Goal: Task Accomplishment & Management: Manage account settings

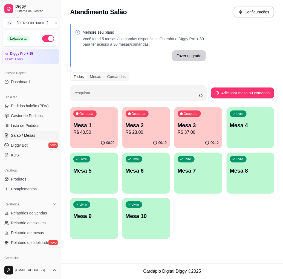
click at [138, 130] on p "R$ 23,00" at bounding box center [146, 132] width 41 height 7
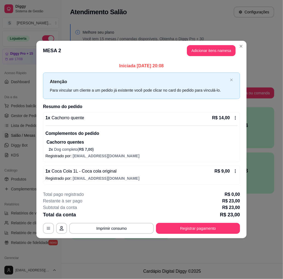
click at [126, 234] on footer "**********" at bounding box center [141, 212] width 210 height 51
click at [123, 230] on button "Imprimir consumo" at bounding box center [111, 228] width 85 height 11
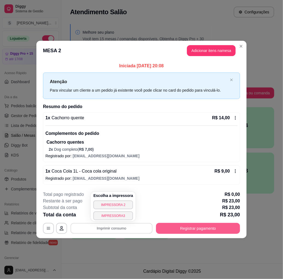
click at [203, 228] on button "Registrar pagamento" at bounding box center [198, 228] width 84 height 11
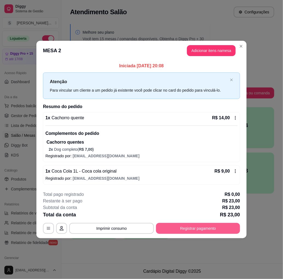
click at [182, 227] on button "Registrar pagamento" at bounding box center [198, 228] width 84 height 11
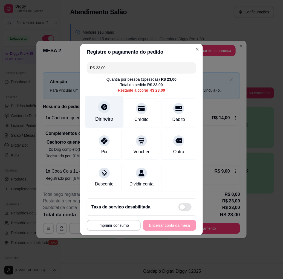
click at [95, 115] on div "Dinheiro" at bounding box center [104, 118] width 18 height 7
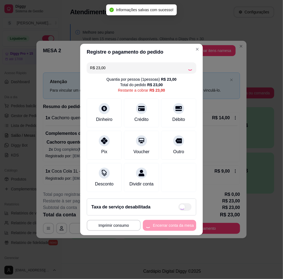
type input "R$ 0,00"
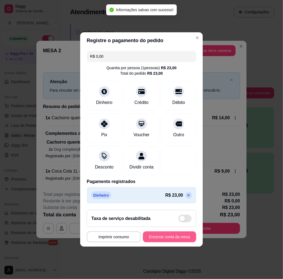
click at [179, 242] on button "Encerrar conta da mesa" at bounding box center [169, 236] width 53 height 11
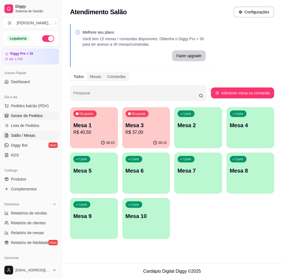
click at [13, 118] on link "Gestor de Pedidos" at bounding box center [30, 115] width 57 height 9
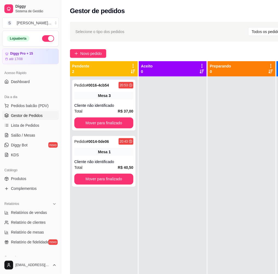
click at [1, 111] on div "Dia a dia Pedidos balcão (PDV) Gestor de Pedidos Lista de Pedidos Salão / Mesas…" at bounding box center [30, 126] width 61 height 71
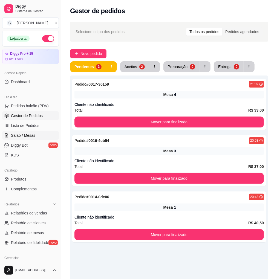
click at [25, 137] on span "Salão / Mesas" at bounding box center [23, 135] width 24 height 5
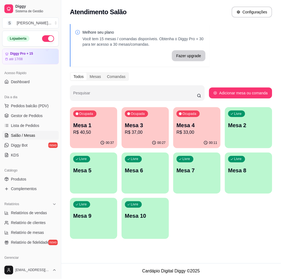
click at [193, 139] on div "00:11" at bounding box center [196, 143] width 47 height 11
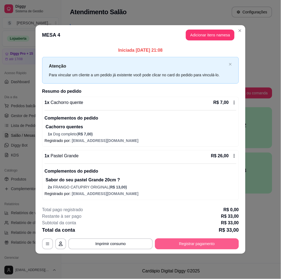
click at [186, 245] on button "Registrar pagamento" at bounding box center [197, 244] width 84 height 11
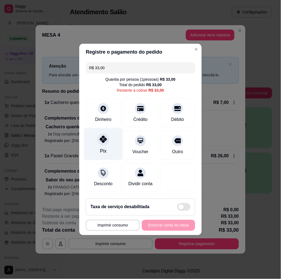
click at [106, 144] on div "Pix" at bounding box center [103, 144] width 39 height 32
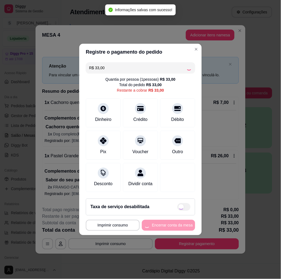
type input "R$ 0,00"
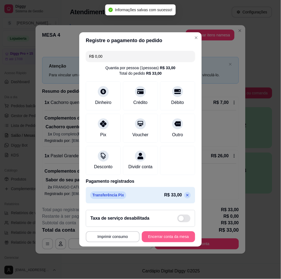
click at [162, 240] on button "Encerrar conta da mesa" at bounding box center [168, 236] width 53 height 11
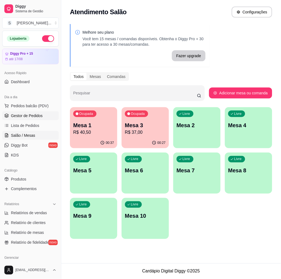
drag, startPoint x: 10, startPoint y: 115, endPoint x: 2, endPoint y: 115, distance: 7.7
click at [9, 115] on link "Gestor de Pedidos" at bounding box center [30, 115] width 57 height 9
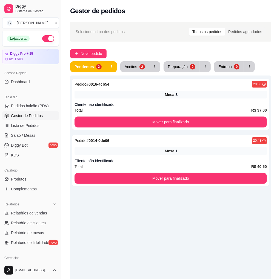
click at [170, 212] on div "Pedido # 0016-4cb54 20:53 Mesa 3 Cliente não identificado Total R$ 37,00 Mover …" at bounding box center [170, 214] width 201 height 279
click at [24, 139] on link "Salão / Mesas" at bounding box center [30, 135] width 57 height 9
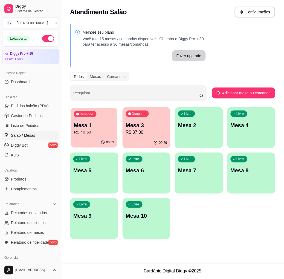
click at [97, 131] on p "R$ 40,50" at bounding box center [94, 132] width 40 height 6
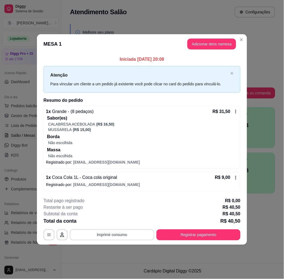
click at [124, 235] on button "Imprimir consumo" at bounding box center [112, 234] width 85 height 11
click at [124, 206] on div "Escolha a impressora IMPRESSORA 2 IMPRESSORA3" at bounding box center [113, 213] width 45 height 30
click at [123, 209] on button "IMPRESSORA 2" at bounding box center [114, 211] width 40 height 9
click at [189, 232] on button "Registrar pagamento" at bounding box center [198, 234] width 84 height 11
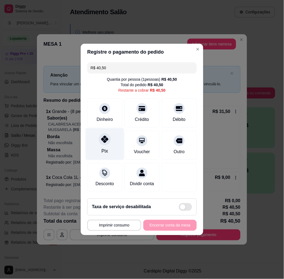
click at [102, 136] on icon at bounding box center [104, 139] width 7 height 7
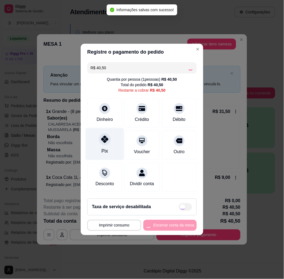
type input "R$ 0,00"
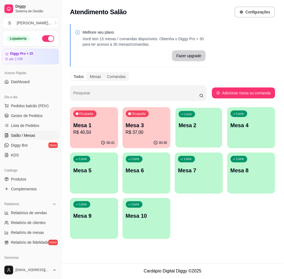
click at [198, 124] on p "Mesa 2" at bounding box center [199, 125] width 40 height 7
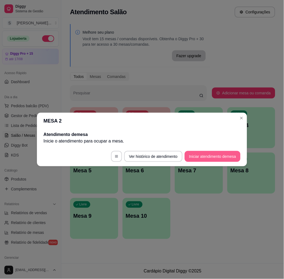
click at [207, 156] on button "Iniciar atendimento de mesa" at bounding box center [213, 156] width 56 height 11
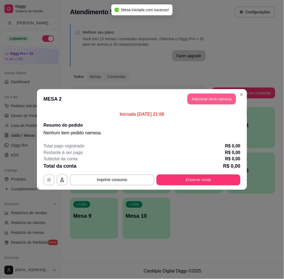
click at [215, 97] on button "Adicionar itens na mesa" at bounding box center [211, 99] width 49 height 11
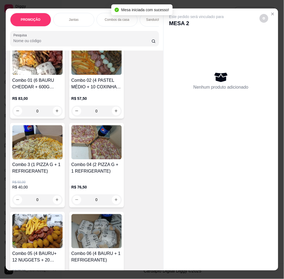
scroll to position [334, 0]
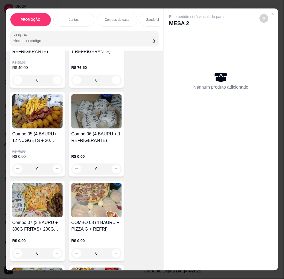
click at [107, 133] on h4 "Combo 06 (4 BAURU + 1 REFRIGERANTE)" at bounding box center [96, 137] width 50 height 13
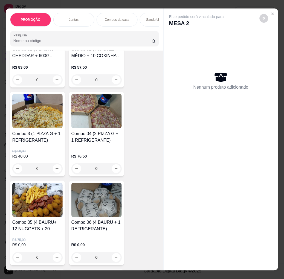
scroll to position [243, 0]
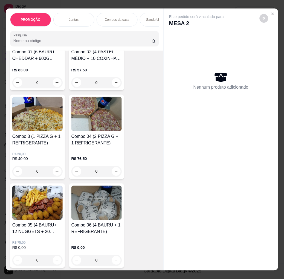
click at [79, 131] on img at bounding box center [96, 114] width 50 height 34
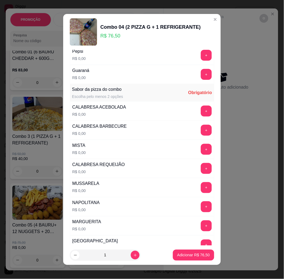
scroll to position [0, 0]
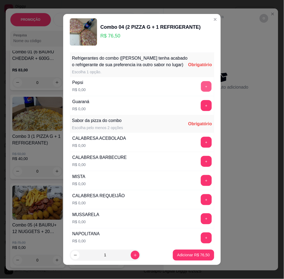
click at [201, 91] on button "+" at bounding box center [206, 86] width 11 height 11
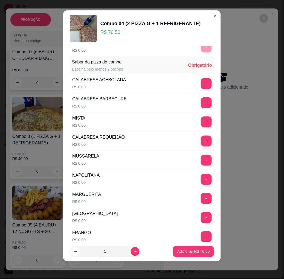
scroll to position [65, 0]
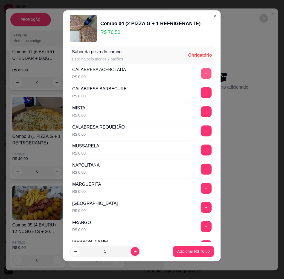
click at [201, 74] on button "+" at bounding box center [206, 73] width 11 height 11
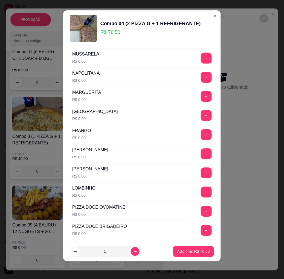
scroll to position [156, 0]
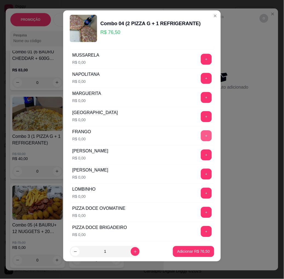
click at [201, 136] on button "+" at bounding box center [206, 135] width 11 height 11
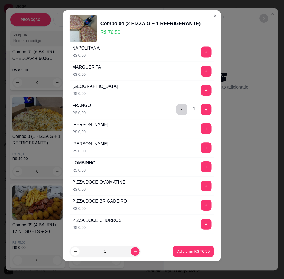
scroll to position [216, 0]
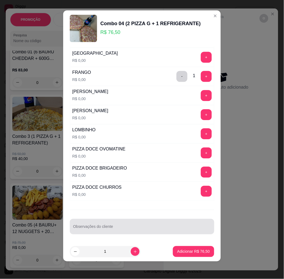
click at [111, 230] on input "Observações do cliente" at bounding box center [142, 228] width 138 height 5
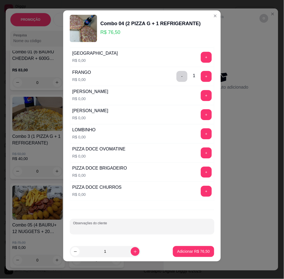
click at [112, 228] on input "Observações do cliente" at bounding box center [142, 228] width 138 height 5
type input "metade metade"
click at [187, 249] on p "Adicionar R$ 76,50" at bounding box center [193, 251] width 33 height 5
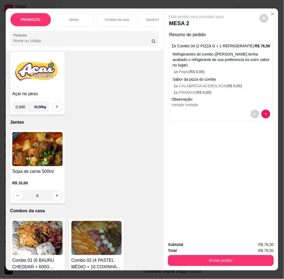
scroll to position [0, 0]
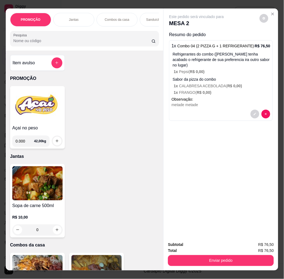
click at [48, 129] on h4 "Açaí no peso" at bounding box center [37, 128] width 50 height 7
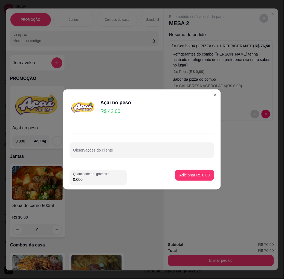
click at [103, 182] on input "0.000" at bounding box center [98, 179] width 50 height 5
type input "0.092"
click at [207, 176] on button "Adicionar R$ 3,86" at bounding box center [194, 175] width 39 height 11
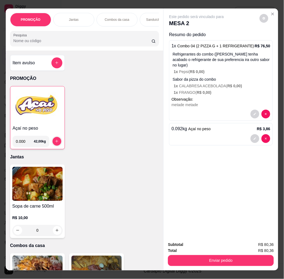
click at [231, 264] on div "Subtotal R$ 80,36 Total R$ 80,36 Enviar pedido" at bounding box center [221, 253] width 115 height 33
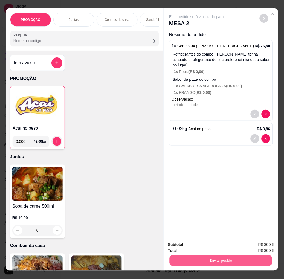
click at [230, 259] on button "Enviar pedido" at bounding box center [221, 260] width 103 height 11
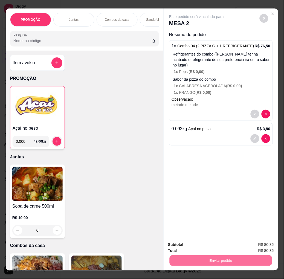
click at [207, 249] on button "Não registrar e enviar pedido" at bounding box center [202, 245] width 55 height 10
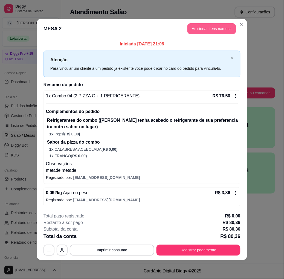
click at [219, 33] on button "Adicionar itens na mesa" at bounding box center [211, 28] width 49 height 11
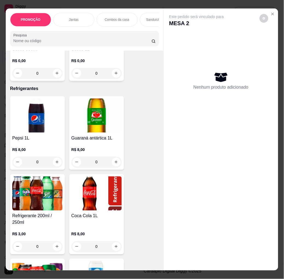
scroll to position [2158, 0]
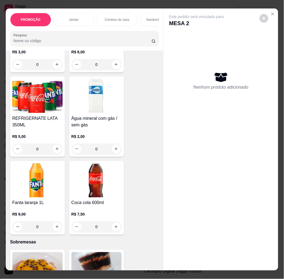
click at [92, 103] on img at bounding box center [96, 96] width 50 height 34
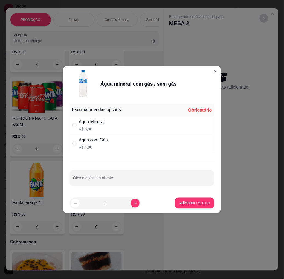
click at [107, 121] on div "Agua Mineral R$ 3,00" at bounding box center [142, 125] width 144 height 18
radio input "true"
click at [196, 195] on footer "1 Adicionar R$ 3,00" at bounding box center [142, 203] width 158 height 20
click at [192, 204] on p "Adicionar R$ 3,00" at bounding box center [194, 203] width 30 height 5
type input "1"
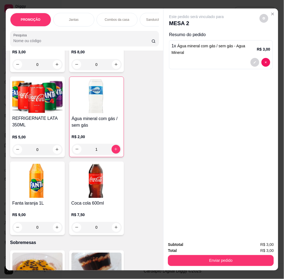
drag, startPoint x: 190, startPoint y: 249, endPoint x: 191, endPoint y: 255, distance: 5.5
click at [190, 249] on div "Total R$ 3,00" at bounding box center [221, 251] width 106 height 6
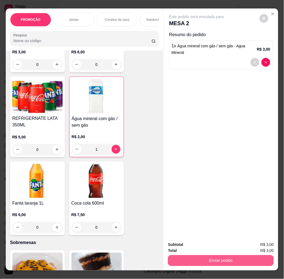
click at [191, 255] on button "Enviar pedido" at bounding box center [221, 260] width 106 height 11
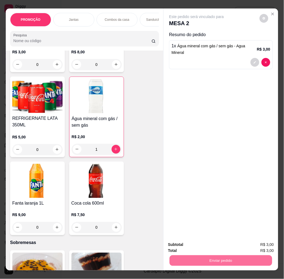
click at [195, 244] on button "Não registrar e enviar pedido" at bounding box center [203, 245] width 57 height 10
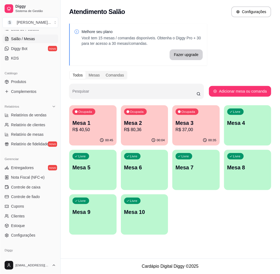
scroll to position [114, 0]
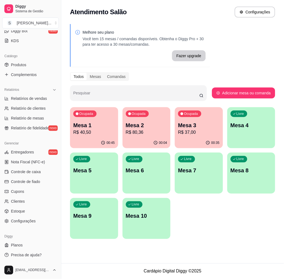
click at [99, 132] on p "R$ 40,50" at bounding box center [94, 132] width 42 height 7
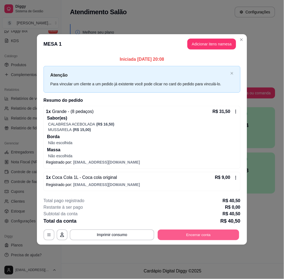
click at [187, 233] on button "Encerrar conta" at bounding box center [199, 234] width 82 height 11
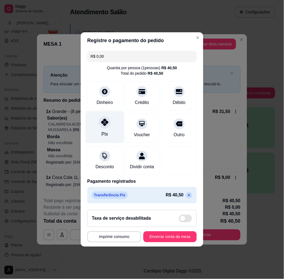
click at [104, 119] on icon at bounding box center [104, 122] width 7 height 7
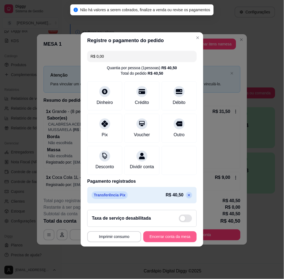
click at [169, 238] on button "Encerrar conta da mesa" at bounding box center [169, 236] width 53 height 11
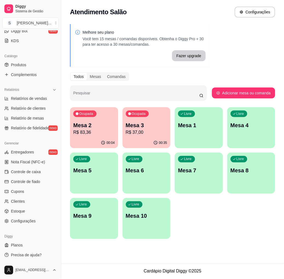
click at [93, 140] on div "00:04" at bounding box center [94, 143] width 48 height 11
click at [34, 110] on span "Relatório de clientes" at bounding box center [28, 108] width 35 height 5
select select "30"
select select "HIGHEST_TOTAL_SPENT_WITH_ORDERS"
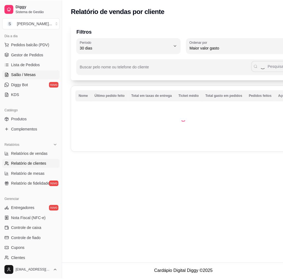
scroll to position [54, 0]
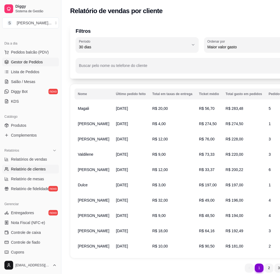
click at [32, 62] on span "Gestor de Pedidos" at bounding box center [27, 61] width 32 height 5
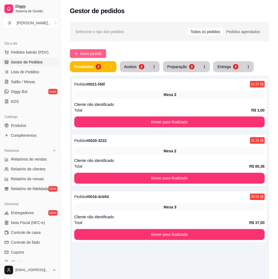
click at [91, 52] on span "Novo pedido" at bounding box center [91, 54] width 22 height 6
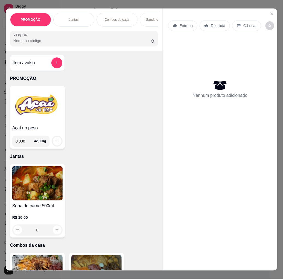
click at [34, 187] on img at bounding box center [37, 183] width 50 height 34
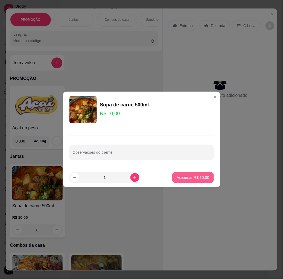
click at [188, 178] on p "Adicionar R$ 10,00" at bounding box center [193, 177] width 33 height 5
type input "1"
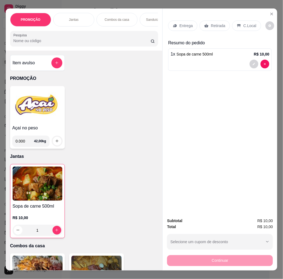
click at [179, 27] on div "Entrega" at bounding box center [182, 26] width 29 height 10
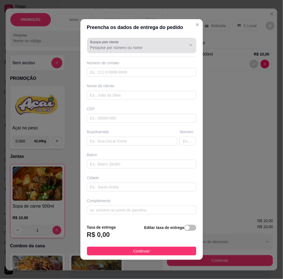
click at [118, 49] on input "Busque pelo cliente" at bounding box center [134, 47] width 88 height 5
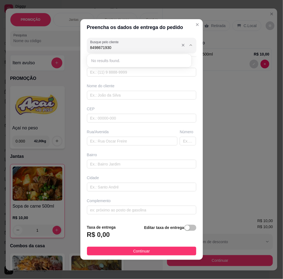
type input "84986719300"
click at [116, 73] on input "text" at bounding box center [141, 72] width 109 height 9
type input "[PHONE_NUMBER]"
click at [126, 146] on div "Busque pelo cliente Número de contato [PHONE_NUMBER] Nome do cliente CEP Rua/[G…" at bounding box center [141, 128] width 123 height 184
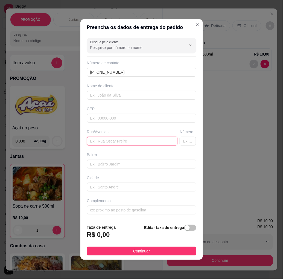
click at [127, 140] on input "text" at bounding box center [132, 141] width 91 height 9
paste input "rua do jambo. N15"
type input "rua do jambo. N15"
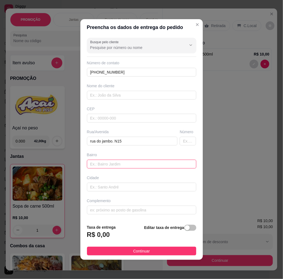
click at [130, 164] on input "text" at bounding box center [141, 164] width 109 height 9
paste input "Nossa Senhora da apresentação"
type input "Nossa Senhora da apresentação"
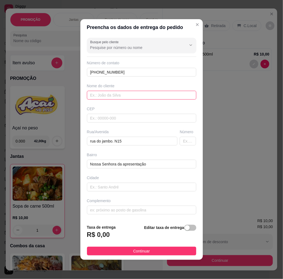
click at [117, 93] on input "text" at bounding box center [141, 95] width 109 height 9
paste input "Amandah"
type input "Amandah"
drag, startPoint x: 184, startPoint y: 228, endPoint x: 143, endPoint y: 233, distance: 41.9
click at [185, 228] on div "button" at bounding box center [187, 227] width 5 height 5
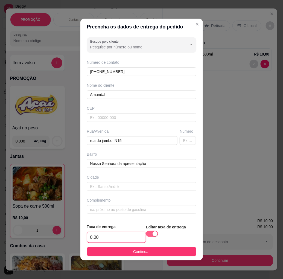
click at [125, 240] on input "0,00" at bounding box center [116, 237] width 59 height 10
type input "4,00"
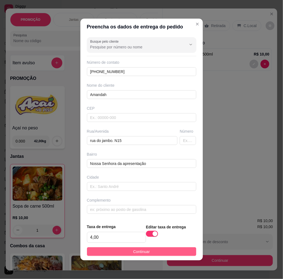
click at [133, 253] on span "Continuar" at bounding box center [141, 252] width 17 height 6
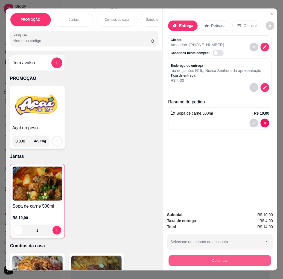
click at [236, 258] on button "Continuar" at bounding box center [220, 260] width 103 height 11
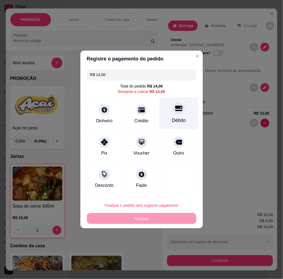
click at [167, 126] on div "Débito" at bounding box center [178, 113] width 39 height 32
type input "R$ 0,00"
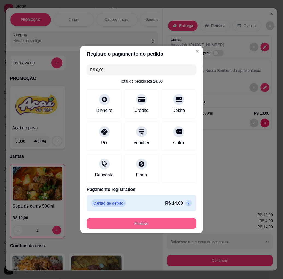
click at [174, 219] on button "Finalizar" at bounding box center [141, 223] width 109 height 11
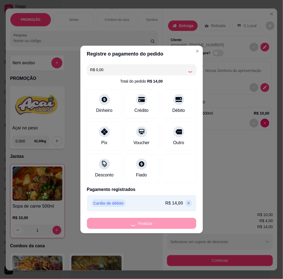
type input "0"
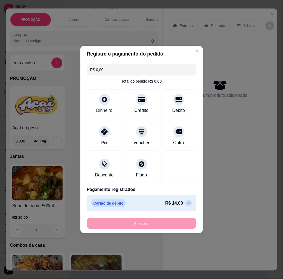
type input "-R$ 14,00"
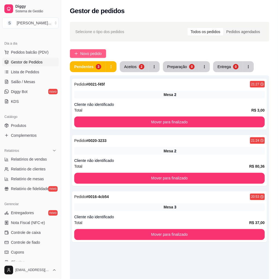
click at [90, 54] on span "Novo pedido" at bounding box center [91, 54] width 22 height 6
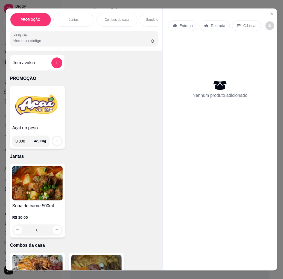
scroll to position [152, 0]
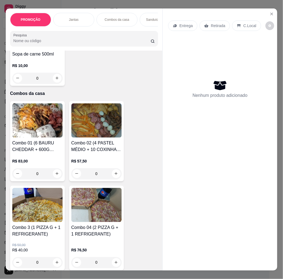
click at [47, 207] on img at bounding box center [37, 205] width 50 height 34
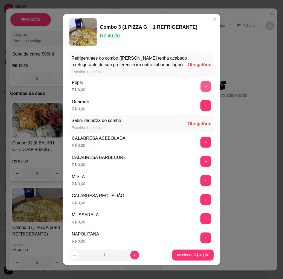
click at [201, 92] on button "+" at bounding box center [206, 86] width 11 height 11
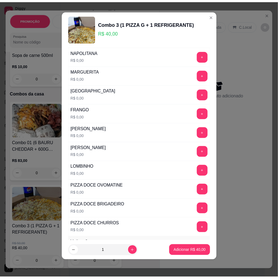
scroll to position [187, 0]
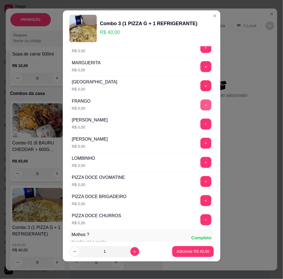
click at [201, 106] on button "+" at bounding box center [206, 105] width 11 height 11
click at [190, 252] on p "Adicionar R$ 40,00" at bounding box center [193, 251] width 33 height 5
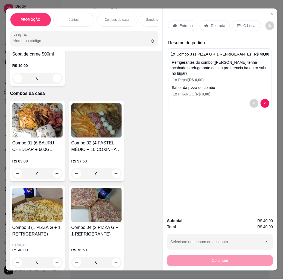
click at [184, 23] on p "Entrega" at bounding box center [185, 25] width 13 height 5
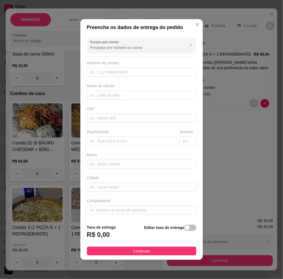
click at [130, 48] on input "Busque pelo cliente" at bounding box center [134, 47] width 88 height 5
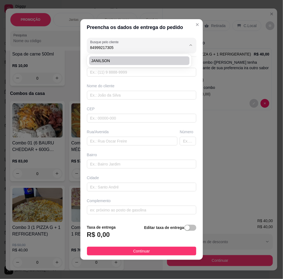
click at [145, 62] on span "JANILSON" at bounding box center [136, 60] width 91 height 5
type input "JANILSON"
type input "84999217305"
type input "JANILSON"
type input "59110080"
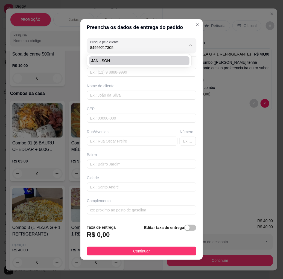
type input "[GEOGRAPHIC_DATA]"
type input "2750"
type input "Potengi"
type input "[DATE]"
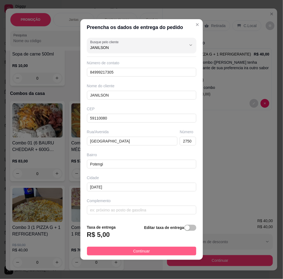
type input "JANILSON"
click at [172, 253] on button "Continuar" at bounding box center [141, 251] width 109 height 9
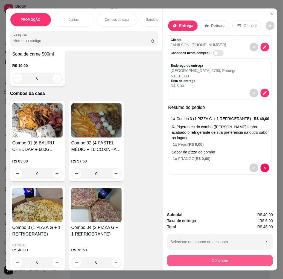
click at [210, 258] on button "Continuar" at bounding box center [220, 260] width 106 height 11
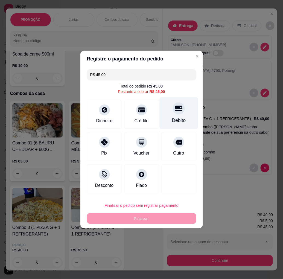
click at [175, 109] on icon at bounding box center [178, 108] width 7 height 7
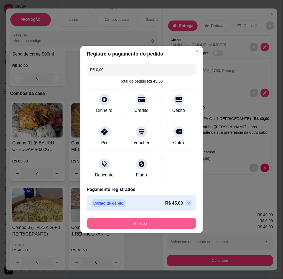
click at [146, 221] on button "Finalizar" at bounding box center [141, 223] width 109 height 11
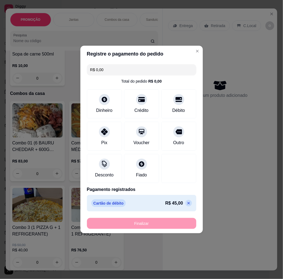
type input "-R$ 45,00"
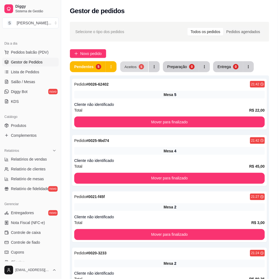
click at [140, 64] on div "5" at bounding box center [141, 66] width 5 height 5
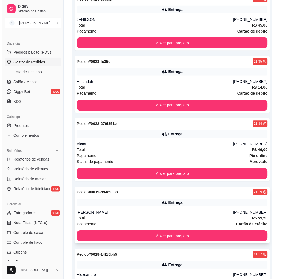
scroll to position [142, 0]
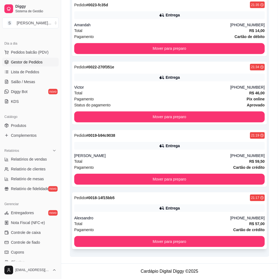
click at [171, 226] on div "Total R$ 57,00" at bounding box center [169, 224] width 191 height 6
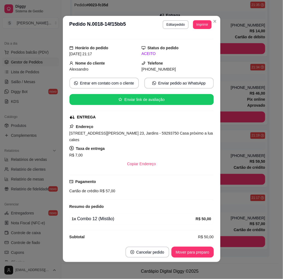
scroll to position [1, 0]
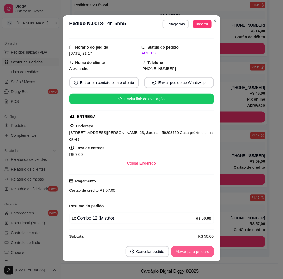
click at [190, 253] on button "Mover para preparo" at bounding box center [193, 251] width 42 height 11
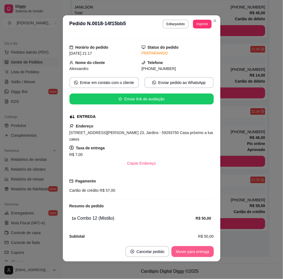
click at [190, 252] on button "Mover para entrega" at bounding box center [193, 251] width 42 height 11
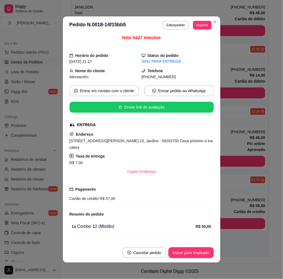
scroll to position [0, 0]
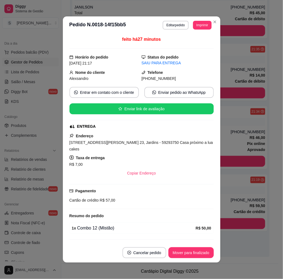
drag, startPoint x: 145, startPoint y: 80, endPoint x: 172, endPoint y: 81, distance: 26.6
click at [172, 81] on div "[PHONE_NUMBER]" at bounding box center [178, 78] width 72 height 6
click at [167, 77] on div "[PHONE_NUMBER]" at bounding box center [178, 78] width 72 height 6
drag, startPoint x: 162, startPoint y: 79, endPoint x: 172, endPoint y: 77, distance: 9.9
click at [172, 78] on div "[PHONE_NUMBER]" at bounding box center [178, 78] width 72 height 6
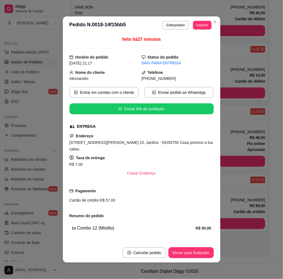
copy span "9904-8853"
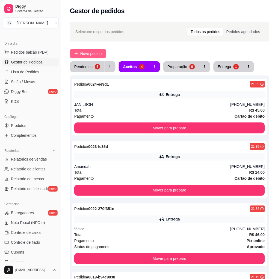
drag, startPoint x: 89, startPoint y: 48, endPoint x: 86, endPoint y: 55, distance: 7.4
click at [89, 49] on div "Selecione o tipo dos pedidos Todos os pedidos Pedidos agendados Novo pedido Pen…" at bounding box center [169, 190] width 217 height 342
click at [90, 55] on span "Novo pedido" at bounding box center [91, 54] width 22 height 6
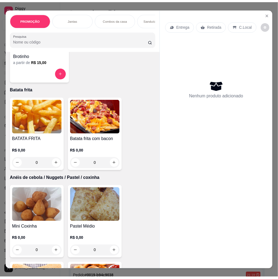
scroll to position [1519, 0]
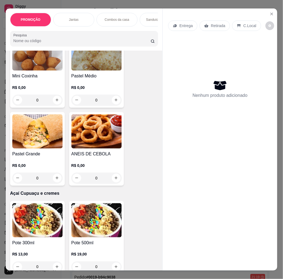
click at [31, 133] on img at bounding box center [37, 131] width 50 height 34
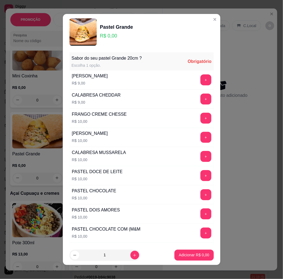
click at [198, 84] on div "+" at bounding box center [205, 79] width 15 height 11
click at [201, 83] on button "+" at bounding box center [206, 79] width 11 height 11
click at [190, 255] on p "Adicionar R$ 18,00" at bounding box center [193, 254] width 33 height 5
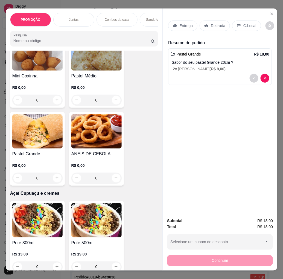
click at [181, 26] on div "Entrega" at bounding box center [182, 26] width 29 height 10
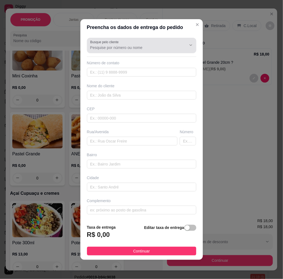
drag, startPoint x: 131, startPoint y: 42, endPoint x: 128, endPoint y: 42, distance: 2.9
click at [130, 42] on div at bounding box center [141, 45] width 103 height 11
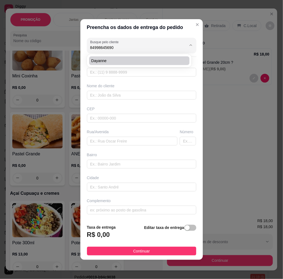
click at [129, 58] on span "Dayanne" at bounding box center [136, 60] width 91 height 5
type input "Dayanne"
type input "84998645690"
type input "Dayanne"
type input "Tv nova esplanada"
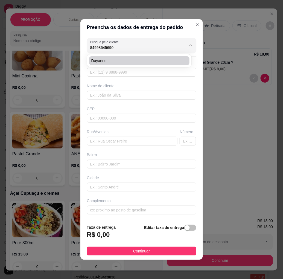
type input "04"
type input "Nossa senhora da apresentação"
type input "[DATE]"
type input "Primeira andar, entregar no [GEOGRAPHIC_DATA]"
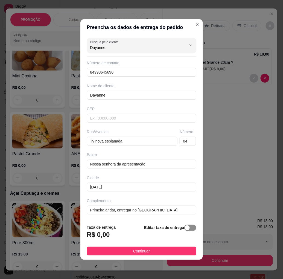
type input "Dayanne"
click at [185, 229] on div "button" at bounding box center [187, 227] width 5 height 5
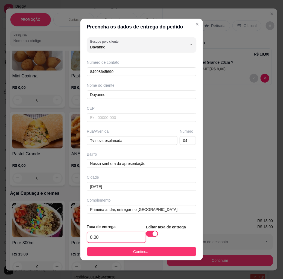
click at [105, 239] on input "0,00" at bounding box center [116, 237] width 59 height 10
type input "3,00"
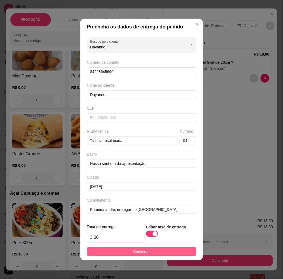
click at [113, 253] on button "Continuar" at bounding box center [141, 251] width 109 height 9
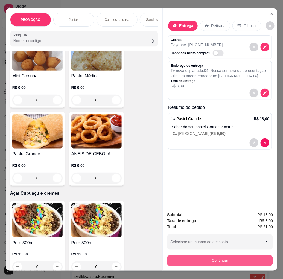
click at [225, 260] on button "Continuar" at bounding box center [220, 260] width 106 height 11
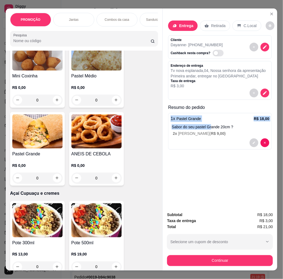
drag, startPoint x: 165, startPoint y: 109, endPoint x: 209, endPoint y: 127, distance: 47.1
click at [209, 127] on div "Entrega Retirada C.Local Cliente Dayanne - [PHONE_NUMBER] Cashback nesta compra…" at bounding box center [220, 107] width 115 height 199
click at [168, 104] on p "Resumo do pedido" at bounding box center [220, 107] width 104 height 7
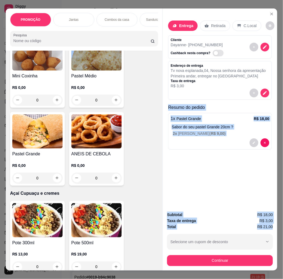
drag, startPoint x: 164, startPoint y: 102, endPoint x: 272, endPoint y: 225, distance: 163.9
click at [272, 225] on div "Entrega Retirada C.Local Cliente Dayanne - [PHONE_NUMBER] Cashback nesta compra…" at bounding box center [219, 139] width 115 height 262
copy div "Resumo do pedido 1 x Pastel Grande R$ 18,00 Sabor do seu pastel Grande 20cm ? 2…"
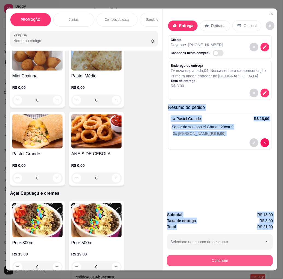
click at [211, 254] on div "Continuar" at bounding box center [220, 260] width 106 height 12
click at [210, 256] on button "Continuar" at bounding box center [220, 260] width 103 height 11
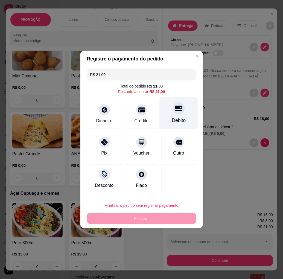
click at [186, 114] on div "Débito" at bounding box center [178, 113] width 39 height 32
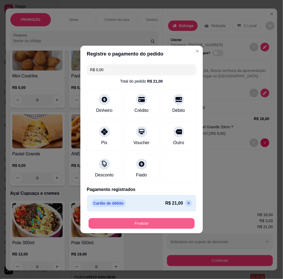
click at [175, 229] on div "Finalizar" at bounding box center [141, 223] width 109 height 11
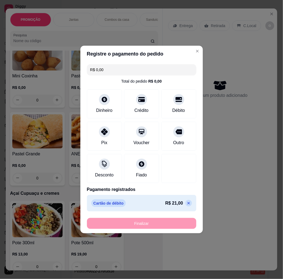
type input "-R$ 21,00"
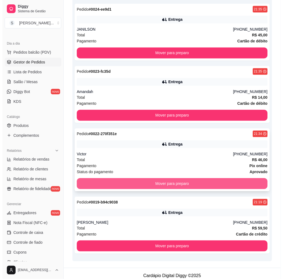
scroll to position [142, 0]
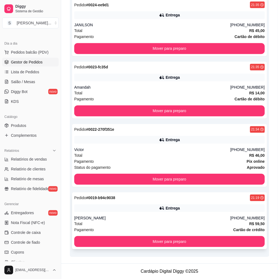
click at [149, 217] on div "[PERSON_NAME]" at bounding box center [152, 218] width 156 height 5
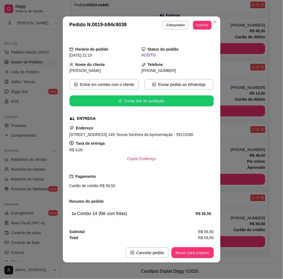
scroll to position [9, 0]
click at [195, 251] on button "Mover para preparo" at bounding box center [192, 253] width 41 height 11
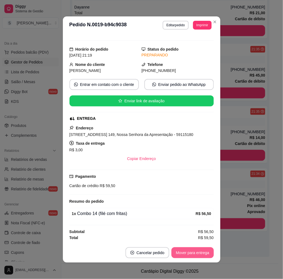
click at [196, 253] on button "Mover para entrega" at bounding box center [193, 252] width 42 height 11
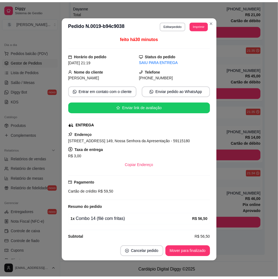
scroll to position [0, 0]
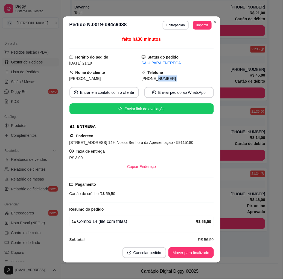
drag, startPoint x: 148, startPoint y: 81, endPoint x: 172, endPoint y: 83, distance: 24.7
click at [172, 83] on div "feito há 30 minutos Horário do pedido [DATE] 21:19 Status do pedido SAIU PARA E…" at bounding box center [141, 138] width 144 height 205
copy div "9201-9904 Entrar em contato com o cliente Enviar pedido ao WhatsApp Enviar link…"
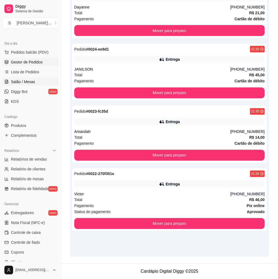
click at [27, 83] on span "Salão / Mesas" at bounding box center [23, 81] width 24 height 5
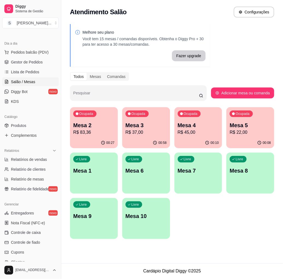
click at [203, 132] on p "R$ 45,00" at bounding box center [198, 132] width 41 height 7
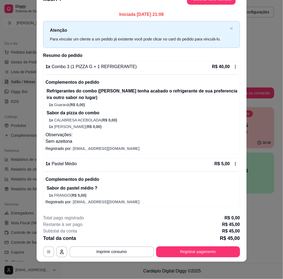
scroll to position [14, 0]
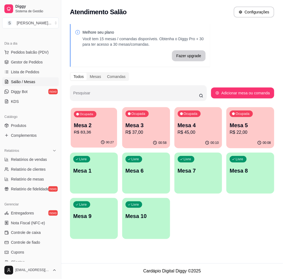
click at [81, 124] on p "Mesa 2" at bounding box center [94, 125] width 40 height 7
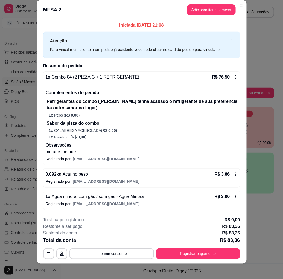
scroll to position [10, 0]
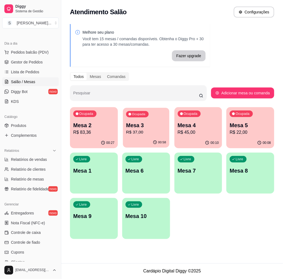
click at [139, 124] on p "Mesa 3" at bounding box center [146, 125] width 40 height 7
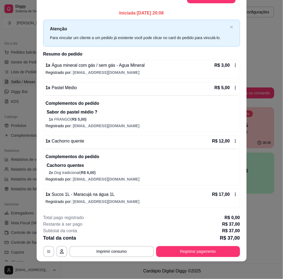
scroll to position [0, 0]
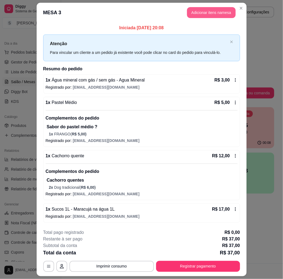
click at [194, 10] on button "Adicionar itens na mesa" at bounding box center [211, 12] width 49 height 11
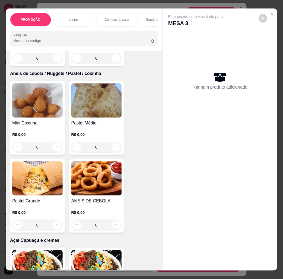
scroll to position [1428, 0]
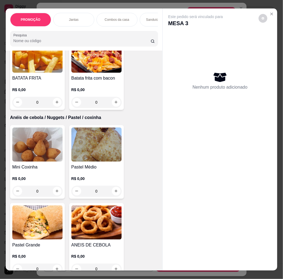
click at [47, 166] on h4 "Mini Coxinha" at bounding box center [37, 167] width 50 height 7
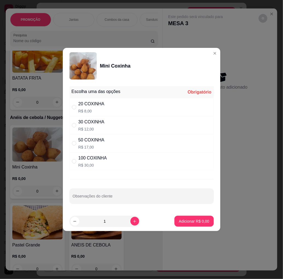
click at [145, 109] on div "20 COXINHA R$ 8,00" at bounding box center [141, 107] width 144 height 18
radio input "true"
click at [190, 223] on p "Adicionar R$ 8,00" at bounding box center [194, 221] width 30 height 5
type input "1"
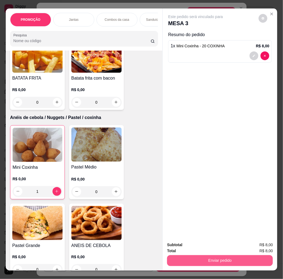
click at [204, 260] on button "Enviar pedido" at bounding box center [220, 260] width 106 height 11
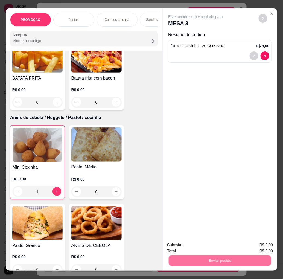
click at [193, 247] on button "Não registrar e enviar pedido" at bounding box center [201, 245] width 57 height 10
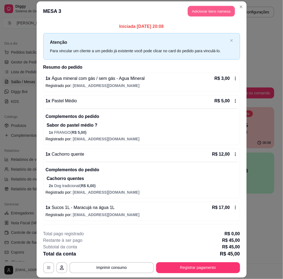
click at [214, 16] on button "Adicionar itens na mesa" at bounding box center [211, 11] width 47 height 11
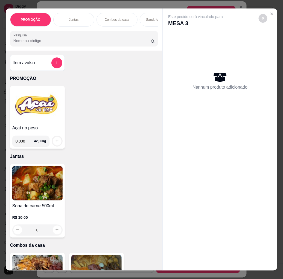
click at [36, 63] on div "Item avulso" at bounding box center [38, 62] width 50 height 11
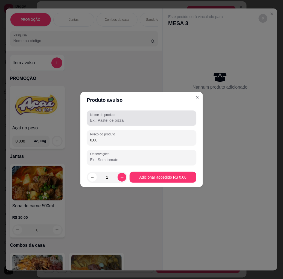
click at [107, 123] on input "Nome do produto" at bounding box center [141, 120] width 103 height 5
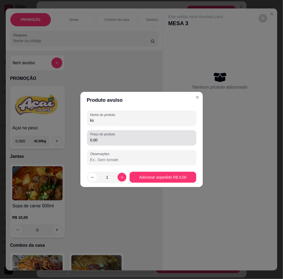
type input "ks"
click at [106, 141] on input "0,00" at bounding box center [141, 139] width 103 height 5
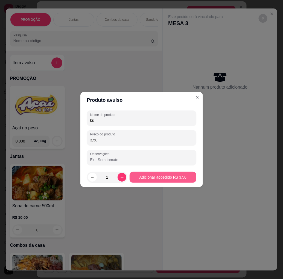
type input "3,50"
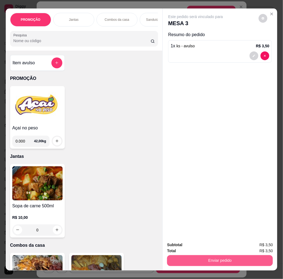
click at [199, 258] on button "Enviar pedido" at bounding box center [220, 260] width 106 height 11
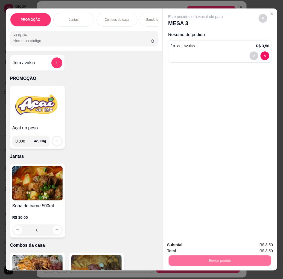
click at [196, 246] on button "Não registrar e enviar pedido" at bounding box center [201, 245] width 57 height 10
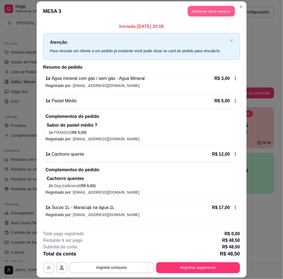
click at [216, 10] on button "Adicionar itens na mesa" at bounding box center [211, 11] width 47 height 11
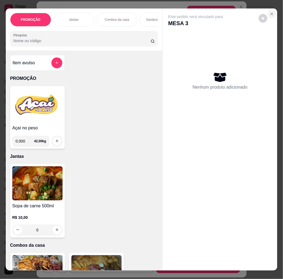
click at [270, 12] on icon "Close" at bounding box center [272, 14] width 4 height 4
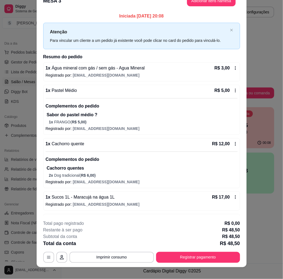
scroll to position [16, 0]
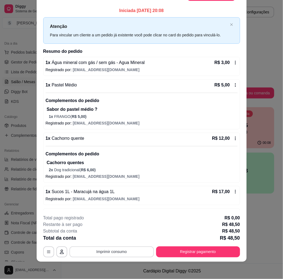
click at [104, 250] on button "Imprimir consumo" at bounding box center [111, 251] width 85 height 11
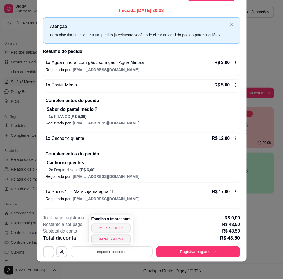
click at [109, 228] on button "IMPRESSORA 2" at bounding box center [111, 228] width 40 height 9
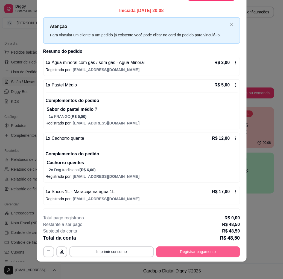
click at [200, 251] on button "Registrar pagamento" at bounding box center [198, 251] width 84 height 11
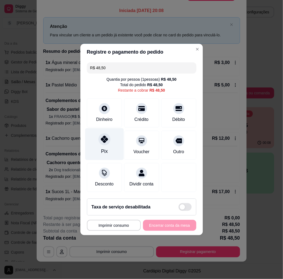
click at [100, 146] on div "Pix" at bounding box center [104, 144] width 39 height 32
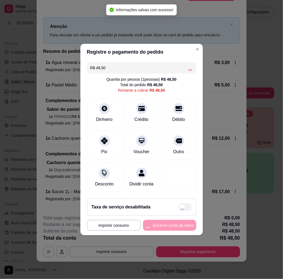
type input "R$ 0,00"
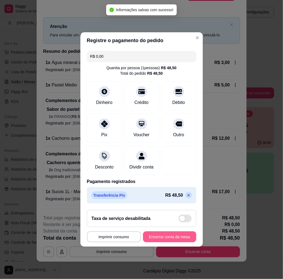
click at [173, 242] on button "Encerrar conta da mesa" at bounding box center [169, 236] width 53 height 11
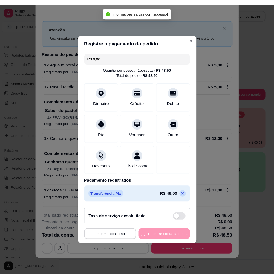
scroll to position [0, 0]
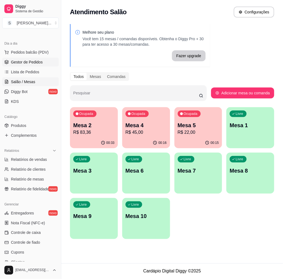
click at [31, 59] on span "Gestor de Pedidos" at bounding box center [27, 61] width 32 height 5
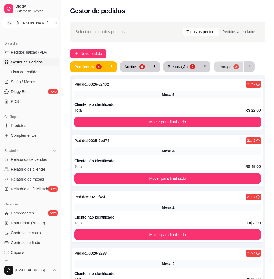
click at [234, 67] on div "2" at bounding box center [236, 66] width 5 height 5
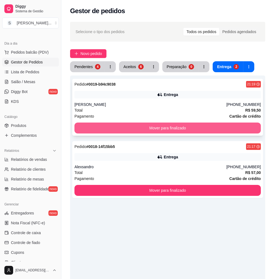
click at [225, 127] on button "Mover para finalizado" at bounding box center [167, 128] width 186 height 11
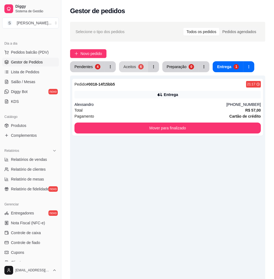
click at [142, 68] on div "6" at bounding box center [140, 66] width 5 height 5
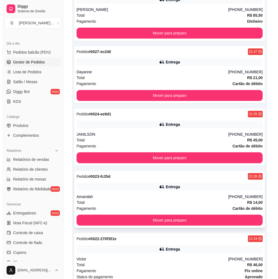
scroll to position [204, 0]
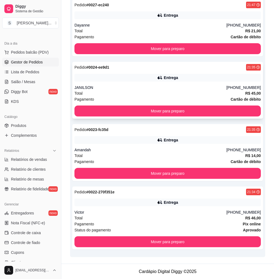
click at [146, 91] on div "Total R$ 45,00" at bounding box center [167, 93] width 186 height 6
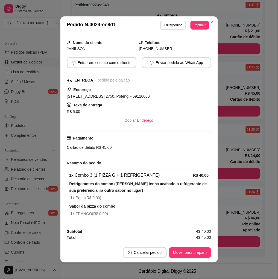
scroll to position [1, 0]
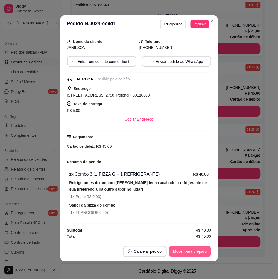
click at [195, 252] on button "Mover para preparo" at bounding box center [190, 251] width 42 height 11
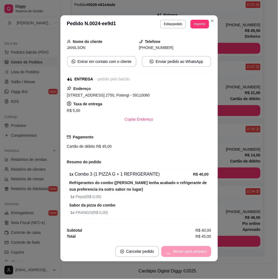
scroll to position [142, 0]
click at [195, 249] on button "Mover para entrega" at bounding box center [190, 251] width 42 height 11
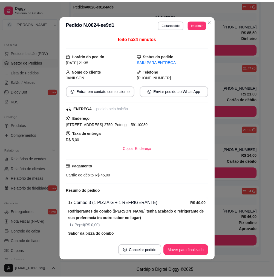
scroll to position [0, 0]
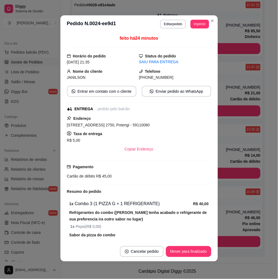
drag, startPoint x: 148, startPoint y: 79, endPoint x: 176, endPoint y: 79, distance: 28.2
click at [176, 80] on div "[PHONE_NUMBER]" at bounding box center [175, 77] width 72 height 6
copy span "9921-7305"
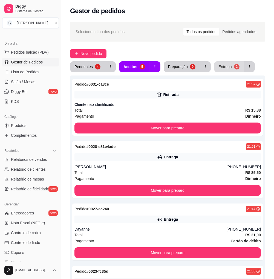
click at [226, 62] on button "Entrega 2" at bounding box center [229, 66] width 30 height 11
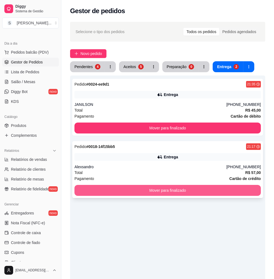
click at [174, 194] on button "Mover para finalizado" at bounding box center [167, 190] width 186 height 11
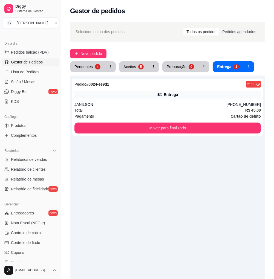
click at [225, 217] on div "Pedido # 0024-ee9d1 21:35 Entrega JANILSON [PHONE_NUMBER] Total R$ 45,00 Pagame…" at bounding box center [167, 214] width 195 height 279
click at [176, 107] on div "JANILSON" at bounding box center [150, 104] width 152 height 5
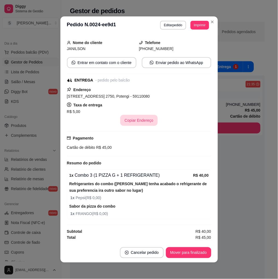
scroll to position [1, 0]
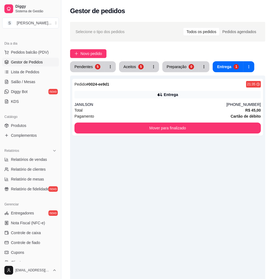
click at [119, 63] on div "Aceitos 5" at bounding box center [139, 66] width 40 height 11
click at [105, 66] on button "button" at bounding box center [110, 67] width 11 height 11
click at [88, 66] on div "Pendentes" at bounding box center [83, 66] width 18 height 5
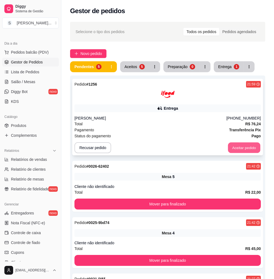
click at [248, 146] on button "Aceitar pedido" at bounding box center [244, 148] width 32 height 11
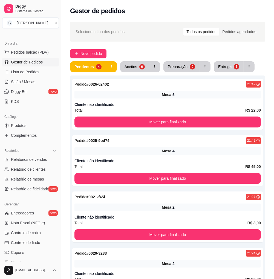
click at [223, 44] on div "Selecione o tipo dos pedidos Todos os pedidos Pedidos agendados Novo pedido Pen…" at bounding box center [167, 190] width 213 height 342
click at [98, 53] on span "Novo pedido" at bounding box center [91, 54] width 22 height 6
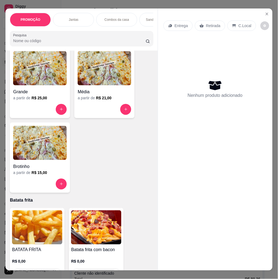
scroll to position [1246, 0]
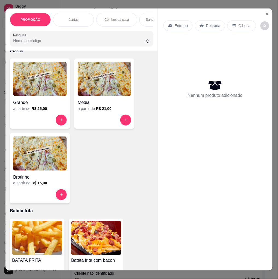
click at [30, 80] on img at bounding box center [40, 79] width 54 height 34
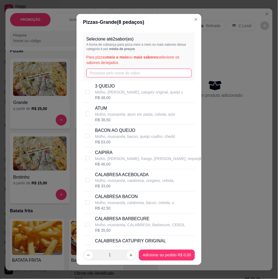
click at [104, 73] on input "text" at bounding box center [139, 73] width 106 height 9
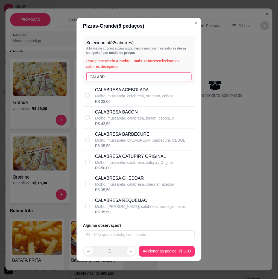
type input "CALABR"
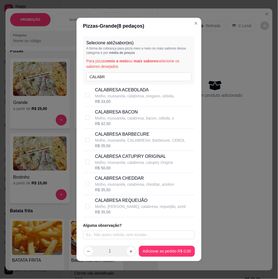
click at [143, 98] on p "Molho, mussarela, calabresa, oregano, cebola," at bounding box center [135, 95] width 80 height 5
checkbox input "true"
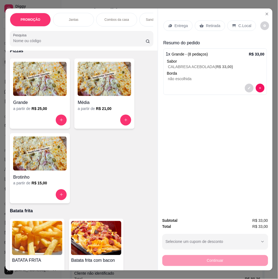
click at [33, 80] on img at bounding box center [40, 79] width 54 height 34
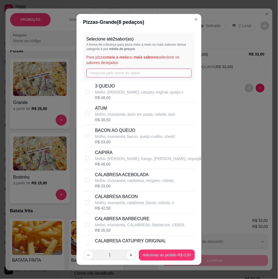
click at [107, 69] on input "text" at bounding box center [139, 73] width 106 height 9
click at [104, 74] on input "text" at bounding box center [139, 73] width 106 height 9
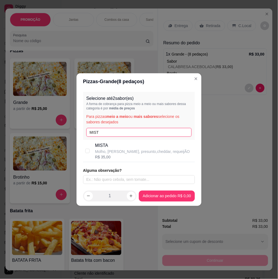
type input "MISTA"
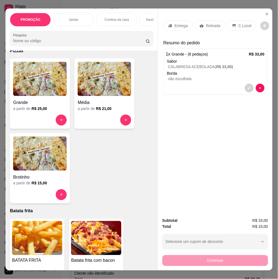
click at [47, 96] on img at bounding box center [40, 79] width 54 height 34
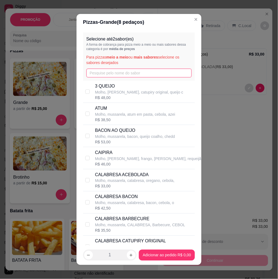
click at [143, 72] on input "text" at bounding box center [139, 73] width 106 height 9
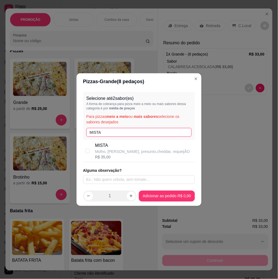
type input "MISTA"
click at [129, 155] on div "R$ 35,00" at bounding box center [142, 156] width 95 height 5
checkbox input "true"
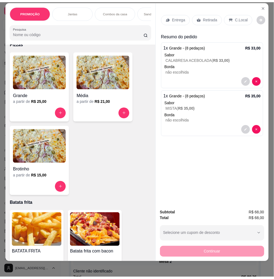
scroll to position [11, 0]
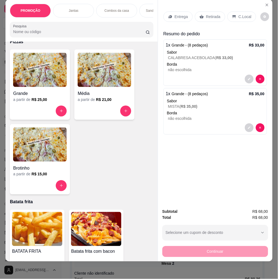
click at [210, 15] on div "Retirada" at bounding box center [210, 16] width 30 height 10
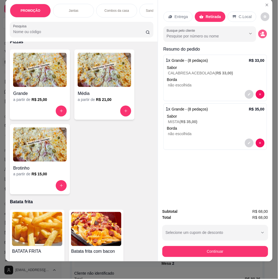
click at [262, 31] on icon "decrease-product-quantity" at bounding box center [262, 33] width 5 height 5
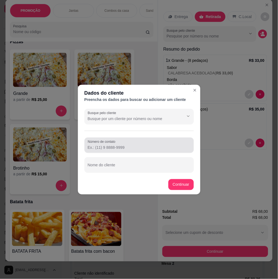
click at [108, 149] on input "Número de contato" at bounding box center [139, 147] width 103 height 5
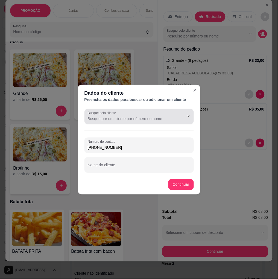
type input "[PHONE_NUMBER]"
click at [109, 121] on input "Busque pelo cliente" at bounding box center [132, 118] width 88 height 5
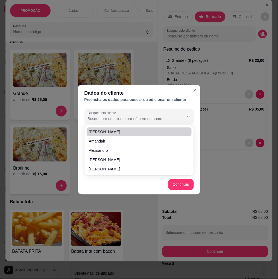
click at [173, 132] on span "[PERSON_NAME]" at bounding box center [136, 131] width 95 height 5
type input "[PERSON_NAME]"
type input "[PHONE_NUMBER]"
type input "[PERSON_NAME]"
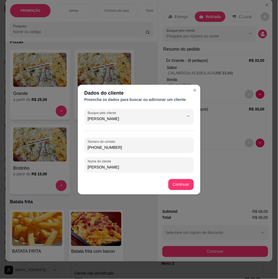
drag, startPoint x: 127, startPoint y: 167, endPoint x: 59, endPoint y: 170, distance: 67.3
click at [59, 170] on div "Dados do cliente Preencha os dados para buscar ou adicionar um cliente Busque p…" at bounding box center [139, 139] width 278 height 279
drag, startPoint x: 121, startPoint y: 147, endPoint x: 83, endPoint y: 149, distance: 38.4
click at [83, 149] on div "Busque pelo cliente Tiane priscila Número de contato [PHONE_NUMBER] Nome do cli…" at bounding box center [139, 141] width 123 height 68
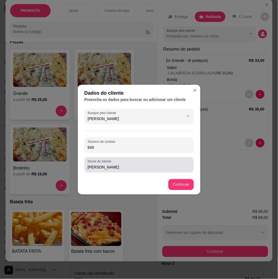
type input "849"
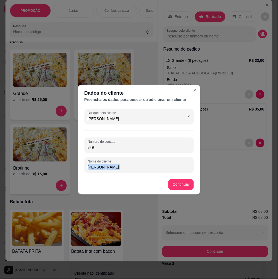
drag, startPoint x: 127, startPoint y: 163, endPoint x: 55, endPoint y: 175, distance: 73.0
click at [55, 175] on div "Dados do cliente Preencha os dados para buscar ou adicionar um cliente Busque p…" at bounding box center [139, 139] width 278 height 279
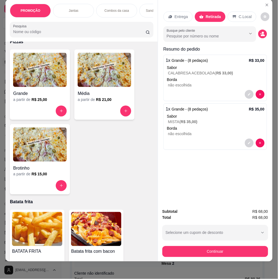
click at [205, 14] on div "Retirada" at bounding box center [210, 16] width 31 height 10
click at [212, 14] on p "Retirada" at bounding box center [213, 16] width 15 height 5
click at [263, 31] on icon "decrease-product-quantity" at bounding box center [262, 33] width 5 height 5
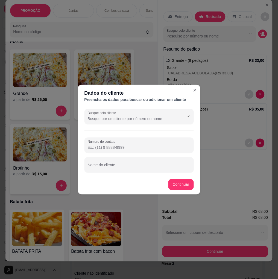
click at [104, 146] on input "Número de contato" at bounding box center [139, 147] width 103 height 5
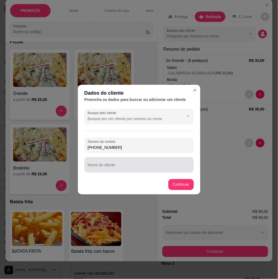
type input "[PHONE_NUMBER]"
click at [107, 165] on input "Nome do cliente" at bounding box center [139, 166] width 103 height 5
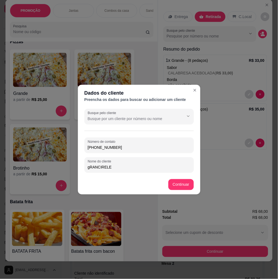
click at [91, 167] on input "gRANCIRELE" at bounding box center [139, 166] width 103 height 5
type input "GRANCIRELE"
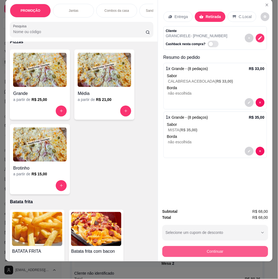
click at [237, 246] on button "Continuar" at bounding box center [215, 251] width 106 height 11
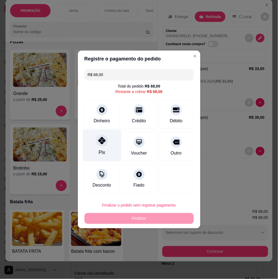
click at [97, 143] on div at bounding box center [102, 141] width 12 height 12
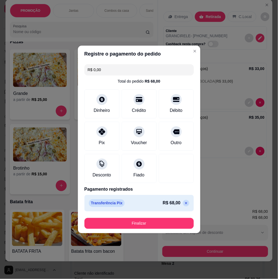
click at [184, 202] on icon at bounding box center [186, 203] width 4 height 4
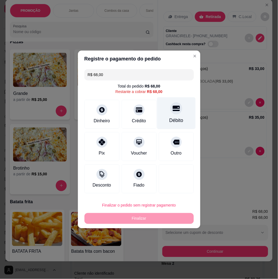
drag, startPoint x: 170, startPoint y: 108, endPoint x: 165, endPoint y: 118, distance: 10.9
click at [173, 108] on icon at bounding box center [176, 108] width 7 height 5
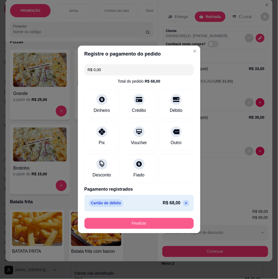
click at [124, 221] on button "Finalizar" at bounding box center [139, 223] width 109 height 11
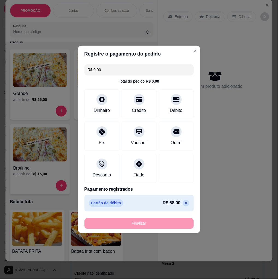
type input "-R$ 68,00"
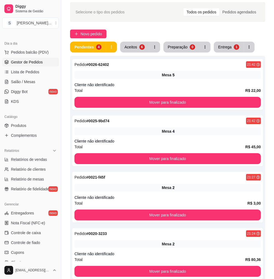
scroll to position [30, 0]
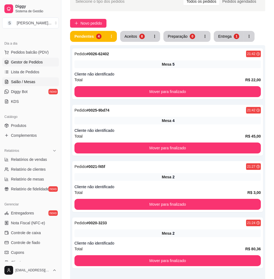
click at [35, 83] on link "Salão / Mesas" at bounding box center [30, 81] width 57 height 9
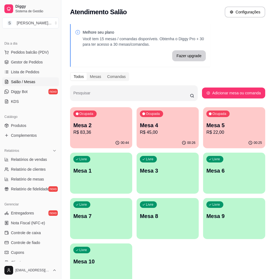
click at [86, 135] on p "R$ 83,36" at bounding box center [101, 132] width 56 height 7
click at [243, 130] on p "R$ 22,00" at bounding box center [234, 132] width 56 height 7
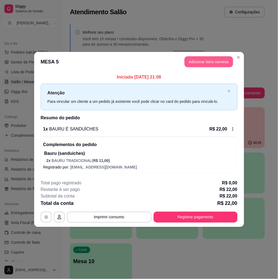
click at [201, 62] on button "Adicionar itens na mesa" at bounding box center [209, 61] width 49 height 11
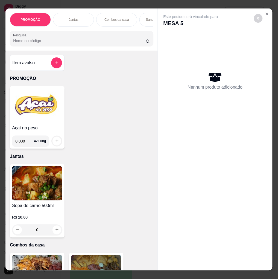
click at [42, 119] on img at bounding box center [37, 105] width 50 height 34
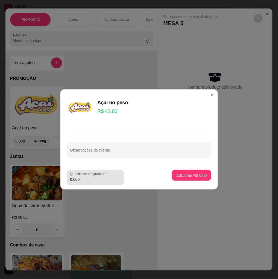
click at [104, 182] on input "0.000" at bounding box center [95, 179] width 50 height 5
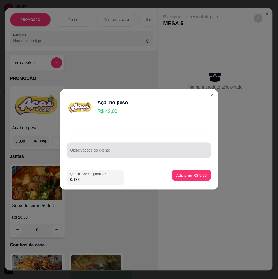
type input "0.192"
click at [102, 151] on input "Observações do cliente" at bounding box center [139, 152] width 138 height 5
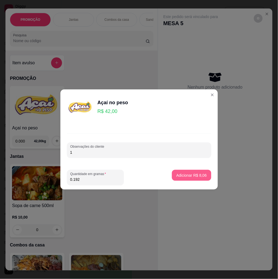
type input "1"
click at [186, 174] on p "Adicionar R$ 8,06" at bounding box center [191, 175] width 30 height 5
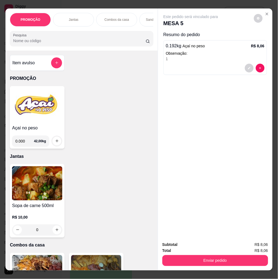
click at [38, 109] on img at bounding box center [37, 105] width 50 height 34
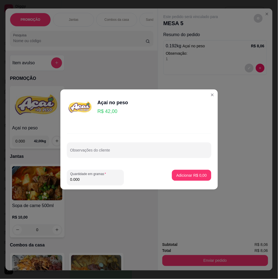
click at [82, 179] on input "0.000" at bounding box center [95, 179] width 50 height 5
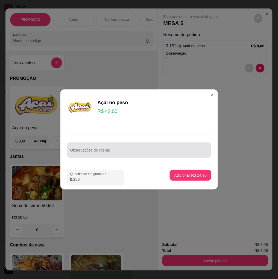
type input "0.356"
click at [82, 153] on input "Observações do cliente" at bounding box center [139, 152] width 138 height 5
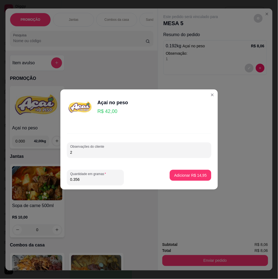
type input "2"
click at [204, 176] on button "Adicionar R$ 14,95" at bounding box center [191, 175] width 40 height 11
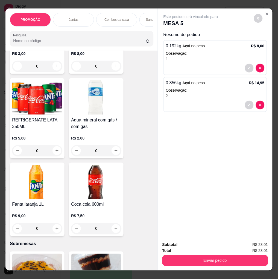
scroll to position [2158, 0]
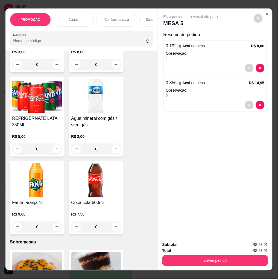
click at [31, 200] on h4 "Fanta laranja 1L" at bounding box center [37, 203] width 50 height 7
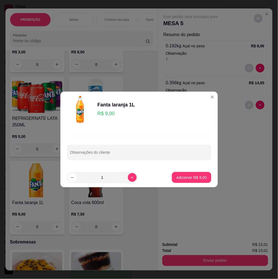
click at [203, 176] on button "Adicionar R$ 9,00" at bounding box center [191, 177] width 39 height 11
type input "1"
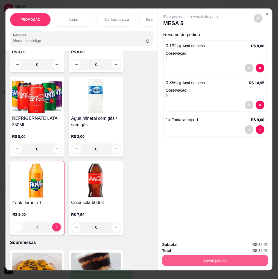
click at [228, 254] on div "Enviar pedido" at bounding box center [215, 260] width 106 height 12
click at [205, 260] on button "Enviar pedido" at bounding box center [215, 260] width 106 height 11
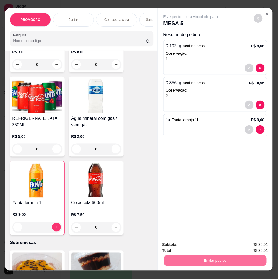
click at [200, 243] on button "Não registrar e enviar pedido" at bounding box center [197, 245] width 57 height 10
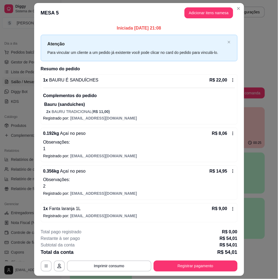
click at [121, 273] on footer "**********" at bounding box center [139, 250] width 210 height 51
click at [121, 270] on button "Imprimir consumo" at bounding box center [109, 266] width 85 height 11
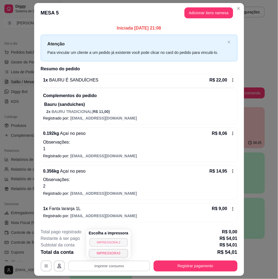
click at [121, 239] on button "IMPRESSORA 2" at bounding box center [108, 242] width 38 height 8
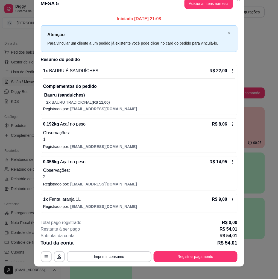
scroll to position [14, 0]
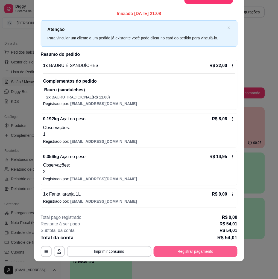
click at [206, 250] on button "Registrar pagamento" at bounding box center [196, 251] width 84 height 11
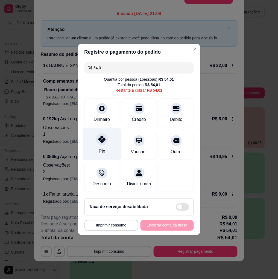
click at [103, 139] on icon at bounding box center [101, 139] width 7 height 7
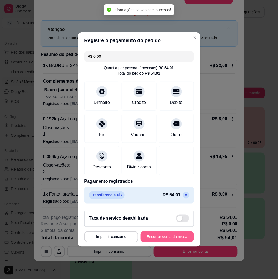
type input "R$ 0,00"
click at [181, 240] on button "Encerrar conta da mesa" at bounding box center [167, 236] width 53 height 11
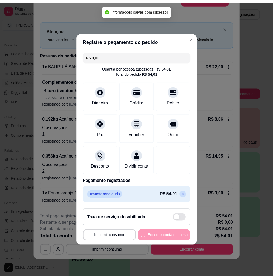
scroll to position [0, 0]
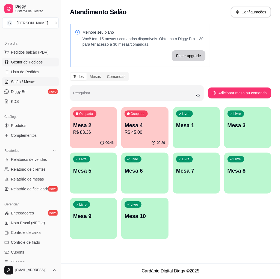
click at [20, 60] on span "Gestor de Pedidos" at bounding box center [27, 61] width 32 height 5
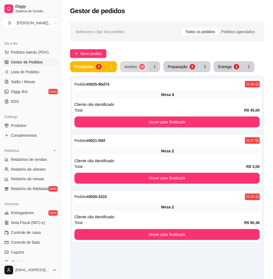
click at [136, 69] on button "Aceitos 10" at bounding box center [134, 66] width 29 height 11
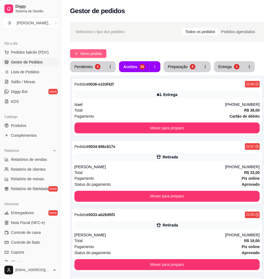
click at [94, 53] on span "Novo pedido" at bounding box center [91, 54] width 22 height 6
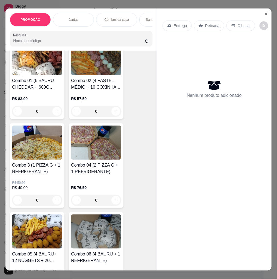
scroll to position [213, 0]
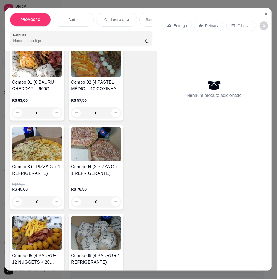
click at [33, 151] on img at bounding box center [37, 144] width 50 height 34
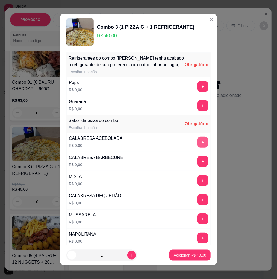
click at [197, 148] on button "+" at bounding box center [202, 142] width 11 height 11
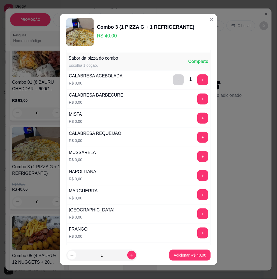
scroll to position [182, 0]
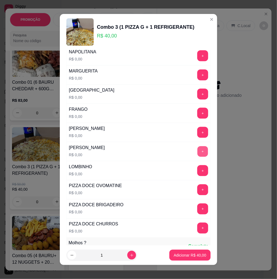
click at [198, 156] on button "+" at bounding box center [203, 151] width 11 height 11
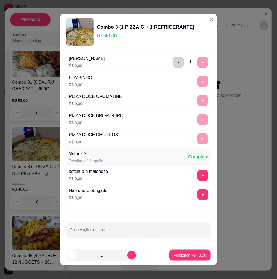
scroll to position [4, 0]
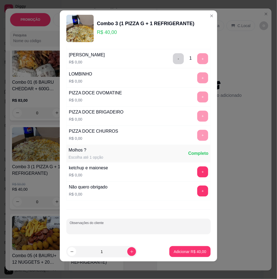
click at [111, 230] on input "Observações do cliente" at bounding box center [139, 228] width 138 height 5
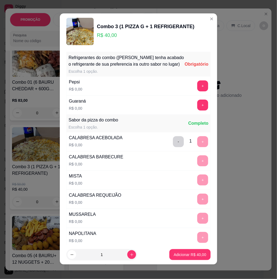
scroll to position [0, 0]
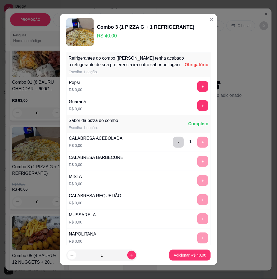
type input "SEM CEBOLA"
click at [197, 92] on button "+" at bounding box center [202, 86] width 11 height 11
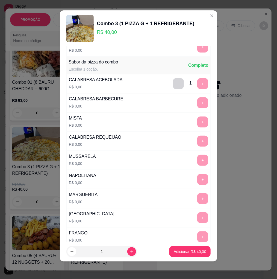
scroll to position [65, 0]
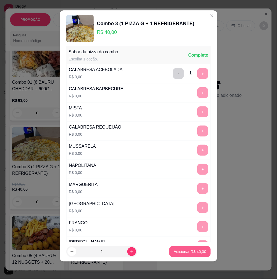
click at [185, 250] on p "Adicionar R$ 40,00" at bounding box center [190, 251] width 33 height 5
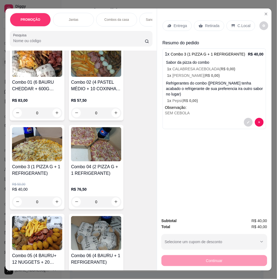
click at [180, 24] on p "Entrega" at bounding box center [180, 25] width 13 height 5
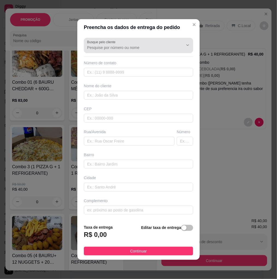
click at [120, 37] on div "Busque pelo cliente Número de contato Nome do cliente CEP Rua/[GEOGRAPHIC_DATA]" at bounding box center [138, 128] width 123 height 184
click at [142, 50] on input "Busque pelo cliente" at bounding box center [131, 47] width 88 height 5
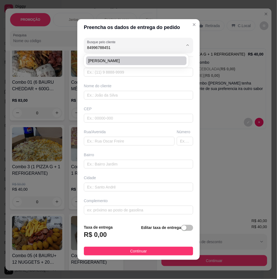
click at [140, 62] on span "[PERSON_NAME]" at bounding box center [133, 60] width 91 height 5
type input "[PERSON_NAME]"
type input "84996788451"
type input "[PERSON_NAME]"
type input "[STREET_ADDRESS]"
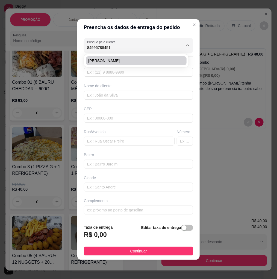
type input "[GEOGRAPHIC_DATA]"
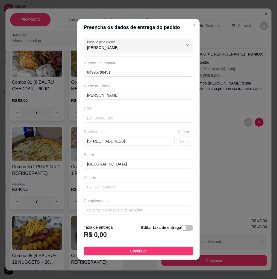
type input "[PERSON_NAME]"
click at [49, 148] on div "Preencha os dados de entrega do pedido Busque pelo cliente [PERSON_NAME] Número…" at bounding box center [138, 139] width 277 height 279
drag, startPoint x: 153, startPoint y: 143, endPoint x: 165, endPoint y: 140, distance: 13.0
click at [153, 143] on input "[STREET_ADDRESS]" at bounding box center [129, 141] width 91 height 9
drag, startPoint x: 161, startPoint y: 140, endPoint x: 84, endPoint y: 147, distance: 76.6
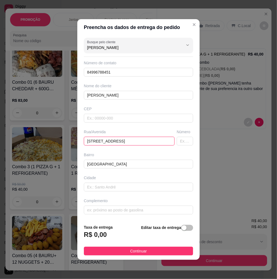
click at [85, 147] on div "Busque pelo cliente [PERSON_NAME] Número de contato 84996788451 Nome do cliente…" at bounding box center [138, 128] width 123 height 184
paste input "[GEOGRAPHIC_DATA] 74"
type input "[GEOGRAPHIC_DATA] 74"
drag, startPoint x: 183, startPoint y: 225, endPoint x: 165, endPoint y: 229, distance: 18.5
click at [181, 225] on div "Editar taxa de entrega" at bounding box center [167, 233] width 52 height 18
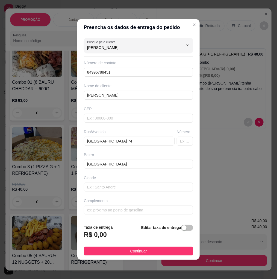
click at [181, 224] on footer "Taxa de entrega R$ 0,00 Editar taxa de entrega Continuar" at bounding box center [138, 240] width 123 height 40
click at [182, 227] on div "button" at bounding box center [184, 227] width 5 height 5
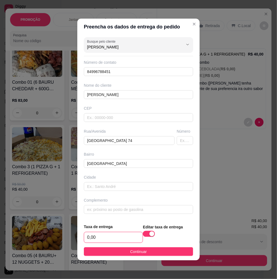
click at [129, 236] on input "0,00" at bounding box center [113, 237] width 59 height 10
type input "3,00"
drag, startPoint x: 152, startPoint y: 252, endPoint x: 149, endPoint y: 249, distance: 3.7
click at [151, 252] on button "Continuar" at bounding box center [138, 251] width 109 height 9
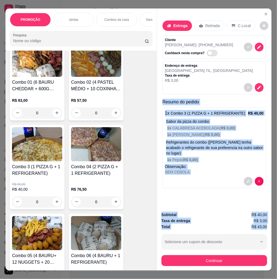
scroll to position [0, 3]
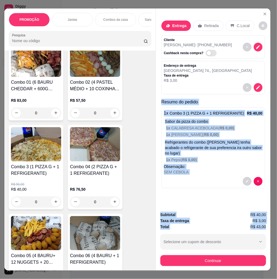
drag, startPoint x: 158, startPoint y: 101, endPoint x: 259, endPoint y: 220, distance: 156.4
click at [267, 225] on div "PROMOÇÃO Jantas Combos da casa Sanduíche é Bauru Cachorro quente 🌭 Pizzas Batat…" at bounding box center [138, 139] width 277 height 279
copy div "Resumo do pedido 1 x Combo 3 (1 PIZZA G + 1 REFRIGERANTE) R$ 40,00 Sabor da piz…"
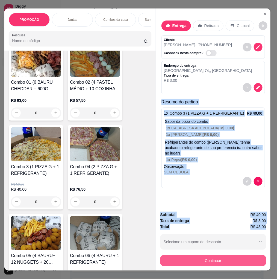
click at [201, 259] on button "Continuar" at bounding box center [214, 260] width 106 height 11
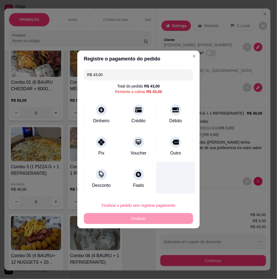
drag, startPoint x: 173, startPoint y: 112, endPoint x: 169, endPoint y: 179, distance: 68.0
click at [173, 112] on div at bounding box center [175, 109] width 11 height 11
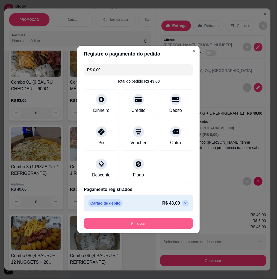
click at [161, 223] on button "Finalizar" at bounding box center [138, 223] width 109 height 11
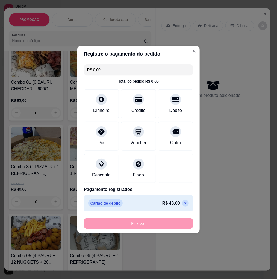
type input "-R$ 43,00"
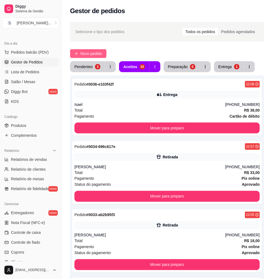
click at [89, 55] on span "Novo pedido" at bounding box center [91, 54] width 22 height 6
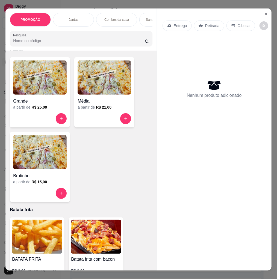
scroll to position [1216, 0]
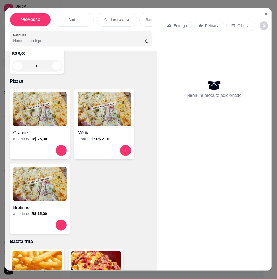
click at [41, 107] on img at bounding box center [40, 109] width 54 height 34
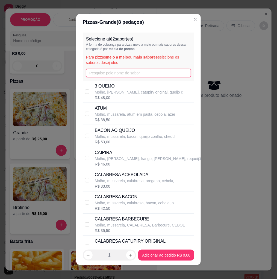
click at [118, 72] on input "text" at bounding box center [138, 73] width 105 height 9
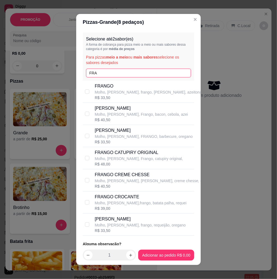
type input "FRA"
click at [135, 226] on p "Molho, [PERSON_NAME], frango, requeijão, oregano" at bounding box center [140, 224] width 91 height 5
checkbox input "true"
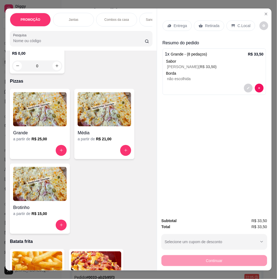
click at [205, 24] on p "Retirada" at bounding box center [212, 25] width 14 height 5
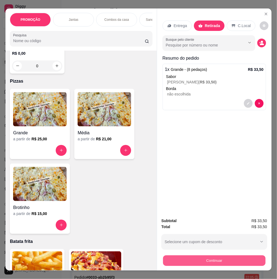
click at [228, 258] on button "Continuar" at bounding box center [214, 260] width 103 height 11
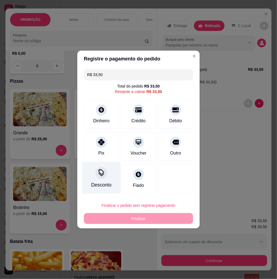
drag, startPoint x: 108, startPoint y: 148, endPoint x: 111, endPoint y: 155, distance: 7.8
click at [108, 148] on div "Pix" at bounding box center [101, 146] width 35 height 29
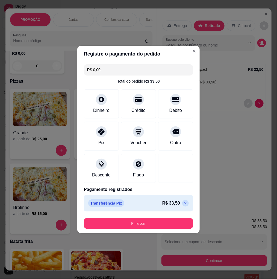
click at [184, 202] on icon at bounding box center [186, 203] width 4 height 4
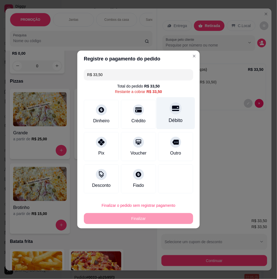
click at [170, 115] on div "Débito" at bounding box center [176, 113] width 39 height 32
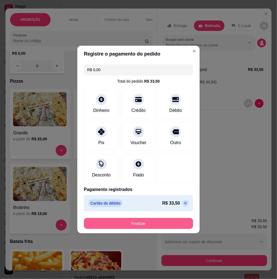
click at [144, 223] on button "Finalizar" at bounding box center [138, 223] width 109 height 11
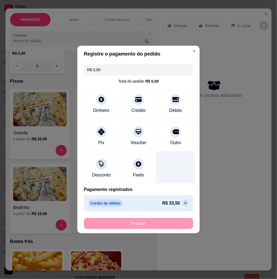
type input "-R$ 33,50"
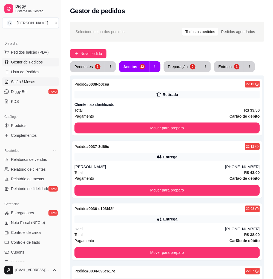
click at [31, 81] on span "Salão / Mesas" at bounding box center [23, 81] width 24 height 5
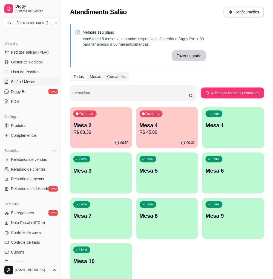
click at [103, 132] on p "R$ 83,36" at bounding box center [100, 132] width 55 height 7
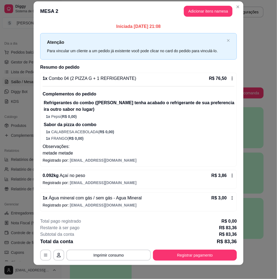
scroll to position [10, 0]
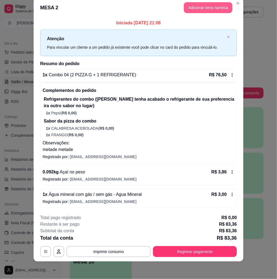
click at [200, 10] on button "Adicionar itens na mesa" at bounding box center [208, 7] width 49 height 11
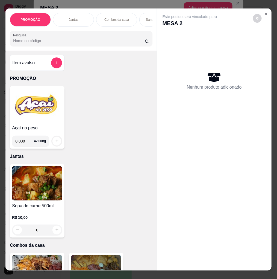
click at [30, 102] on img at bounding box center [37, 105] width 50 height 34
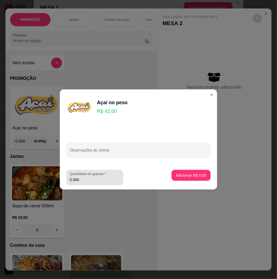
click at [91, 182] on input "0.000" at bounding box center [95, 179] width 50 height 5
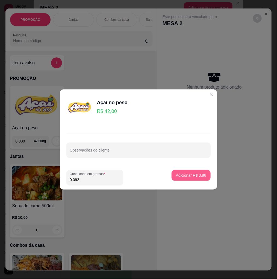
type input "0.092"
click at [186, 176] on p "Adicionar R$ 3,86" at bounding box center [191, 175] width 30 height 5
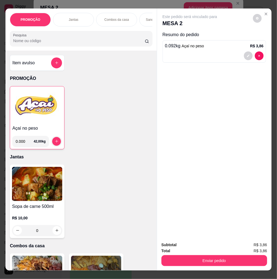
click at [35, 119] on img at bounding box center [37, 106] width 50 height 34
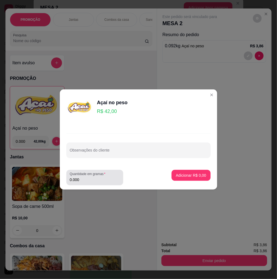
click at [92, 180] on input "0.000" at bounding box center [95, 179] width 50 height 5
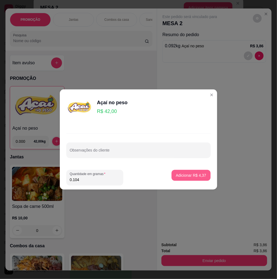
type input "0.104"
click at [184, 179] on button "Adicionar R$ 4,37" at bounding box center [191, 175] width 39 height 11
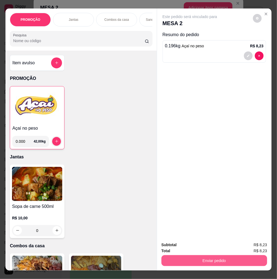
click at [196, 256] on button "Enviar pedido" at bounding box center [215, 260] width 106 height 11
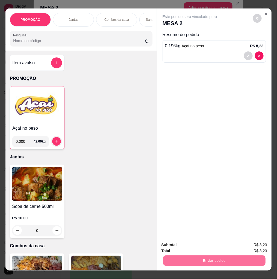
click at [193, 247] on button "Não registrar e enviar pedido" at bounding box center [196, 245] width 57 height 10
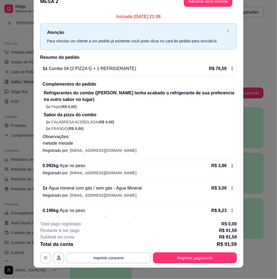
scroll to position [4, 0]
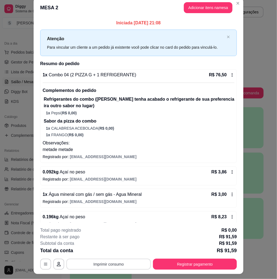
click at [111, 269] on button "Imprimir consumo" at bounding box center [108, 264] width 85 height 11
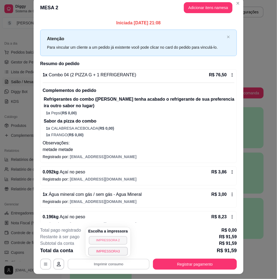
click at [116, 240] on button "IMPRESSORA 2" at bounding box center [108, 240] width 38 height 8
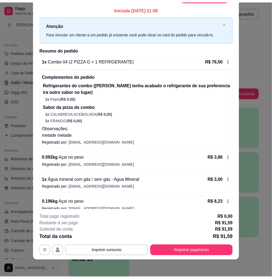
scroll to position [0, 0]
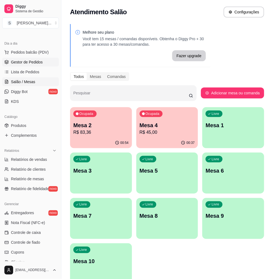
click at [15, 62] on span "Gestor de Pedidos" at bounding box center [27, 61] width 32 height 5
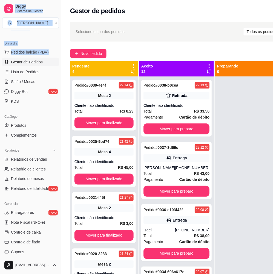
drag, startPoint x: 1, startPoint y: 59, endPoint x: -3, endPoint y: 58, distance: 4.3
click at [0, 58] on html "Diggy Sistema de Gestão S Sandrinha Lan ... Loja aberta Diggy Pro + 15 até 17/0…" at bounding box center [136, 137] width 273 height 274
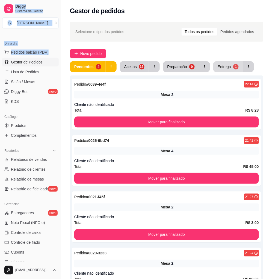
click at [229, 67] on div "Entrega" at bounding box center [224, 66] width 13 height 5
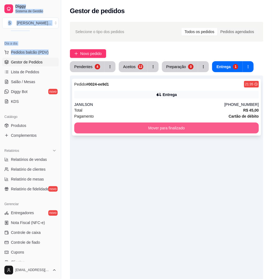
click at [189, 129] on button "Mover para finalizado" at bounding box center [166, 128] width 185 height 11
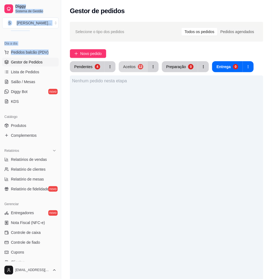
click at [138, 68] on div "12" at bounding box center [140, 66] width 5 height 5
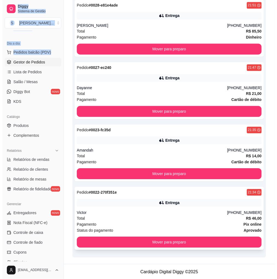
scroll to position [610, 0]
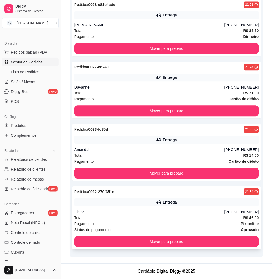
click at [159, 207] on div "Pedido # 0022-270f351e 21:34 Entrega Victor [PHONE_NUMBER] Total R$ 46,00 Pagam…" at bounding box center [166, 218] width 189 height 63
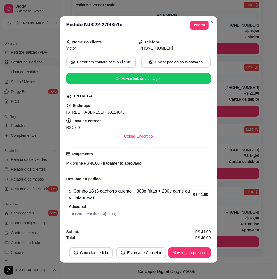
scroll to position [1, 0]
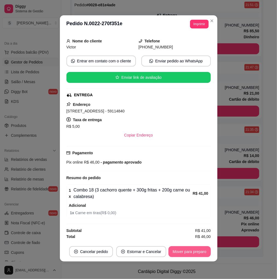
click at [193, 254] on button "Mover para preparo" at bounding box center [189, 251] width 42 height 11
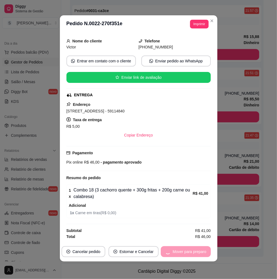
scroll to position [542, 0]
click at [194, 253] on button "Mover para entrega" at bounding box center [189, 251] width 41 height 11
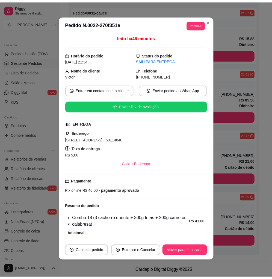
scroll to position [0, 0]
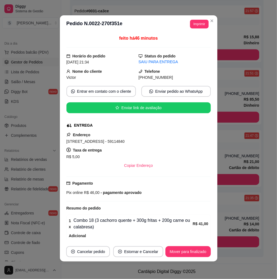
drag, startPoint x: 143, startPoint y: 79, endPoint x: 167, endPoint y: 80, distance: 24.1
click at [167, 80] on div "[PHONE_NUMBER]" at bounding box center [175, 77] width 72 height 6
copy span "9632-0820"
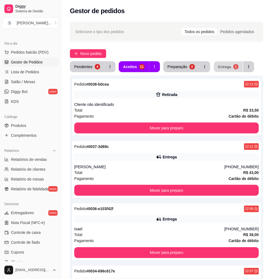
click at [226, 70] on button "Entrega 1" at bounding box center [228, 67] width 29 height 11
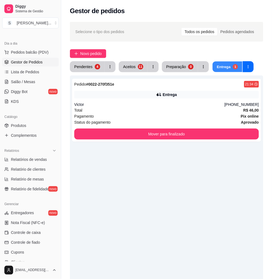
click at [225, 65] on div "Entrega" at bounding box center [224, 66] width 14 height 5
click at [200, 102] on div "Victor" at bounding box center [149, 104] width 150 height 5
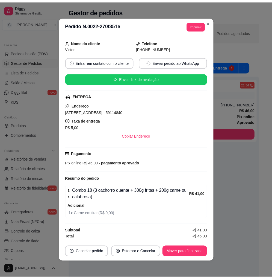
scroll to position [1, 0]
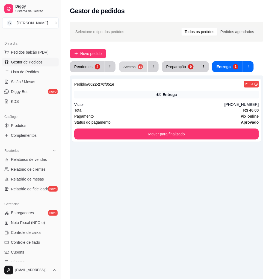
click at [136, 66] on button "Aceitos 11" at bounding box center [134, 67] width 28 height 11
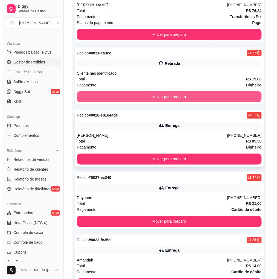
scroll to position [542, 0]
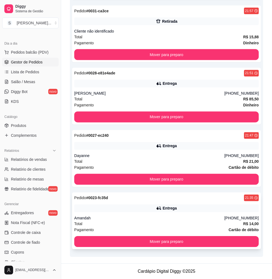
click at [167, 213] on div "Pedido # 0023-fc35d 21:35 Entrega Amandah [PHONE_NUMBER] Total R$ 14,00 Pagamen…" at bounding box center [166, 221] width 189 height 57
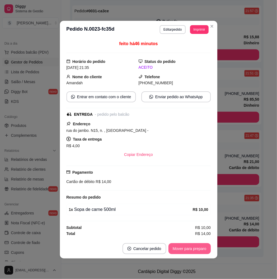
click at [203, 247] on button "Mover para preparo" at bounding box center [189, 248] width 42 height 11
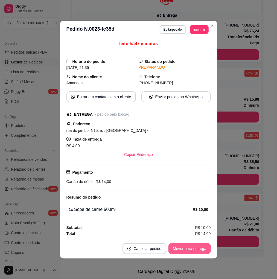
click at [204, 247] on button "Mover para entrega" at bounding box center [189, 248] width 42 height 11
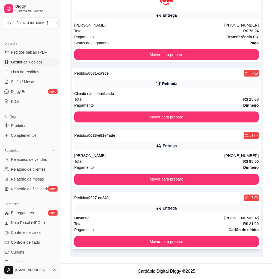
click at [216, 220] on div "Dayanne" at bounding box center [149, 218] width 150 height 5
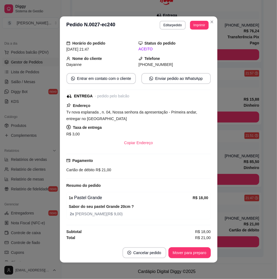
scroll to position [14, 0]
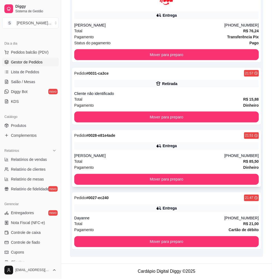
click at [158, 156] on div "[PERSON_NAME]" at bounding box center [149, 155] width 150 height 5
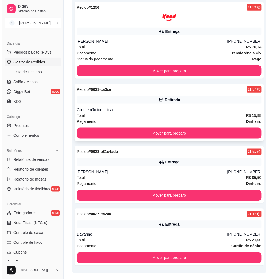
scroll to position [449, 0]
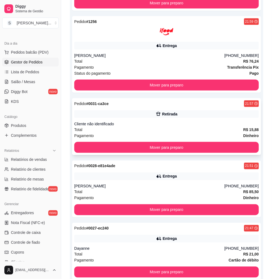
click at [198, 132] on div "Total R$ 15,88" at bounding box center [166, 130] width 185 height 6
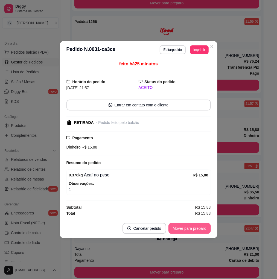
click at [203, 228] on button "Mover para preparo" at bounding box center [189, 228] width 42 height 11
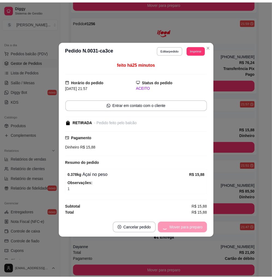
scroll to position [417, 0]
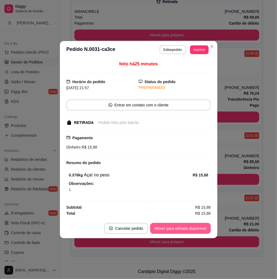
click at [203, 228] on button "Mover para retirada disponível" at bounding box center [180, 228] width 60 height 11
click at [201, 227] on button "Mover para finalizado" at bounding box center [187, 228] width 45 height 11
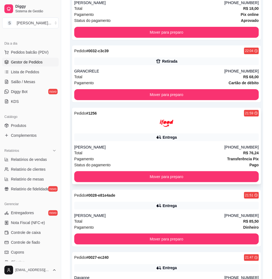
scroll to position [356, 0]
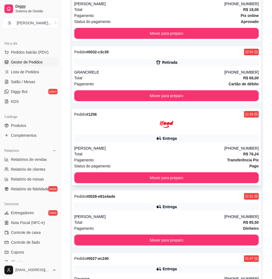
click at [175, 155] on div "Total R$ 76,24" at bounding box center [166, 154] width 185 height 6
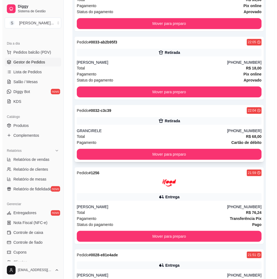
scroll to position [295, 0]
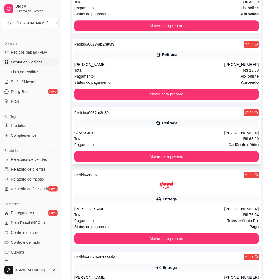
click at [200, 138] on div "Total R$ 68,00" at bounding box center [166, 139] width 185 height 6
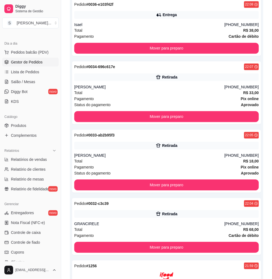
scroll to position [204, 0]
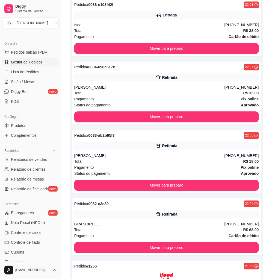
click at [207, 127] on div "Pedido # 0038-b0cea 22:13 Retirada Cliente não identificado Total R$ 33,50 Paga…" at bounding box center [167, 170] width 194 height 598
click at [207, 146] on div "Retirada" at bounding box center [166, 146] width 185 height 8
click at [205, 146] on div "Retirada" at bounding box center [166, 146] width 185 height 8
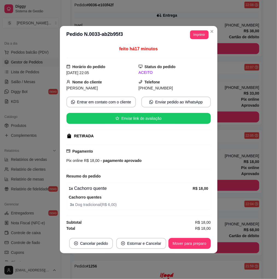
drag, startPoint x: 167, startPoint y: 91, endPoint x: 186, endPoint y: 90, distance: 19.2
click at [186, 90] on div "[PHONE_NUMBER]" at bounding box center [175, 88] width 72 height 6
copy span "9121-2067"
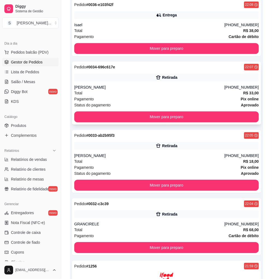
click at [130, 82] on div "Pedido # 0034-696c617e 22:07 Retirada Maria [PHONE_NUMBER] Total R$ 33,00 Pagam…" at bounding box center [166, 93] width 189 height 63
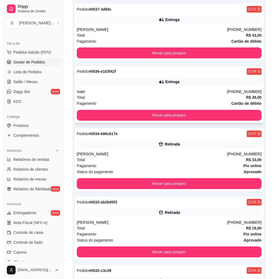
scroll to position [113, 0]
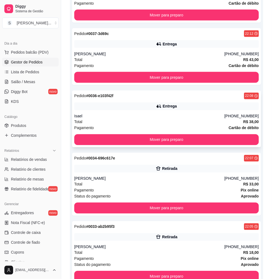
click at [196, 106] on div "Entrega" at bounding box center [166, 107] width 185 height 8
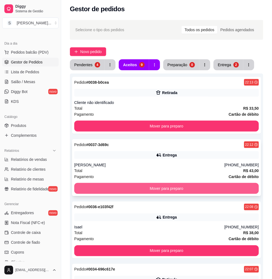
scroll to position [0, 0]
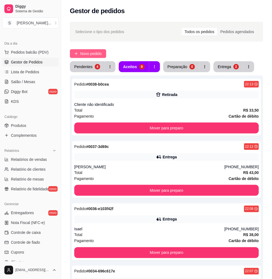
click at [89, 51] on span "Novo pedido" at bounding box center [91, 54] width 22 height 6
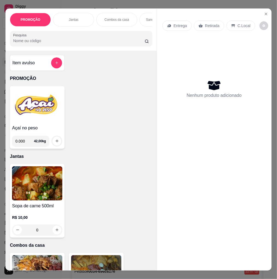
click at [34, 118] on img at bounding box center [37, 105] width 50 height 34
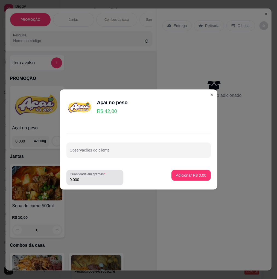
click at [91, 183] on div "Quantidade em gramas 0.000" at bounding box center [94, 177] width 57 height 15
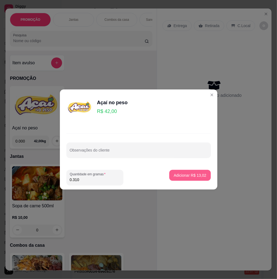
type input "0.310"
click at [199, 173] on p "Adicionar R$ 13,02" at bounding box center [190, 175] width 32 height 5
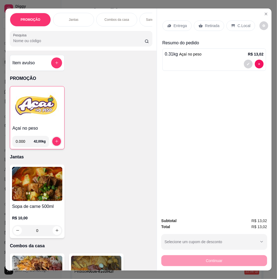
click at [205, 23] on p "Retirada" at bounding box center [212, 25] width 14 height 5
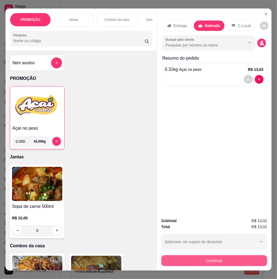
click at [192, 257] on button "Continuar" at bounding box center [214, 260] width 106 height 11
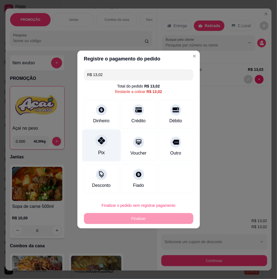
click at [103, 144] on icon at bounding box center [101, 140] width 7 height 7
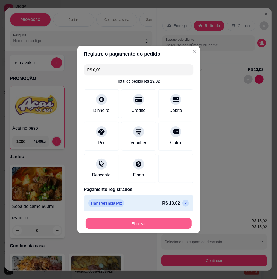
click at [134, 222] on button "Finalizar" at bounding box center [139, 223] width 106 height 11
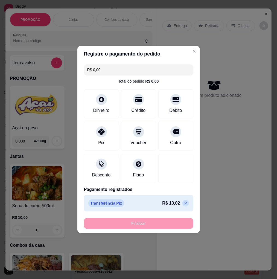
type input "-R$ 13,02"
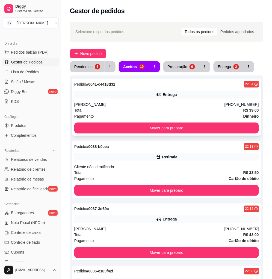
scroll to position [30, 0]
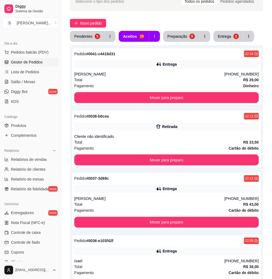
click at [230, 40] on button "Entrega 2" at bounding box center [229, 36] width 30 height 11
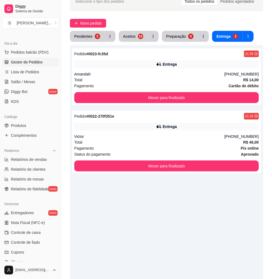
click at [194, 174] on div "Pedido # 0023-fc35d 21:35 Entrega Amandah [PHONE_NUMBER] Total R$ 14,00 Pagamen…" at bounding box center [167, 184] width 194 height 279
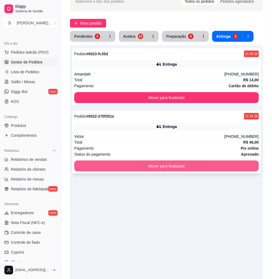
click at [192, 169] on button "Mover para finalizado" at bounding box center [166, 166] width 185 height 11
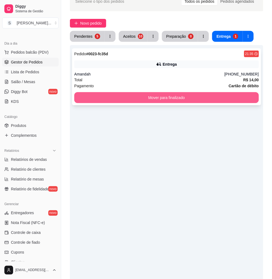
click at [197, 99] on button "Mover para finalizado" at bounding box center [166, 97] width 185 height 11
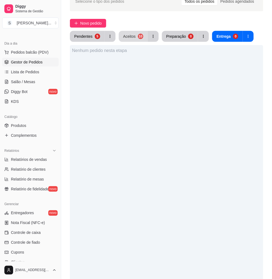
click at [136, 34] on button "Aceitos 10" at bounding box center [133, 36] width 29 height 11
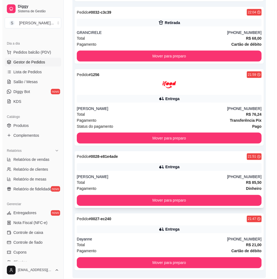
scroll to position [479, 0]
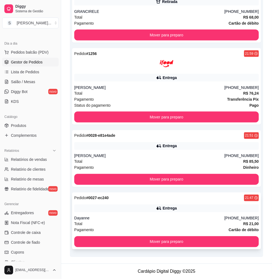
click at [164, 231] on div "Pagamento Cartão de débito" at bounding box center [166, 230] width 185 height 6
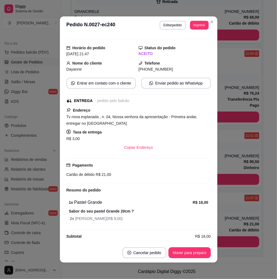
scroll to position [14, 0]
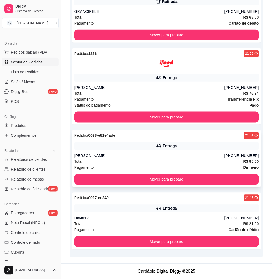
click at [231, 162] on div "Total R$ 85,50" at bounding box center [166, 162] width 185 height 6
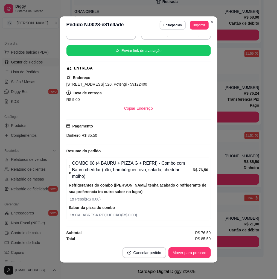
scroll to position [60, 0]
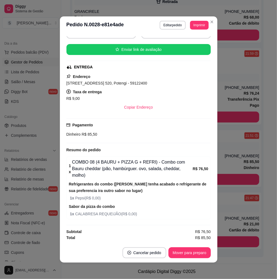
click at [173, 245] on footer "Cancelar pedido Mover para preparo" at bounding box center [139, 253] width 158 height 20
click at [177, 252] on button "Mover para preparo" at bounding box center [189, 252] width 42 height 11
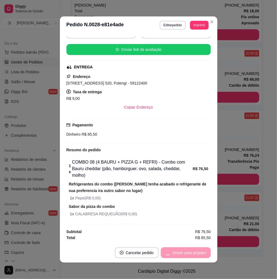
scroll to position [417, 0]
click at [181, 253] on button "Mover para entrega" at bounding box center [189, 253] width 41 height 11
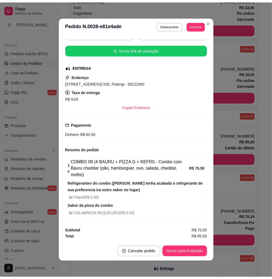
scroll to position [0, 0]
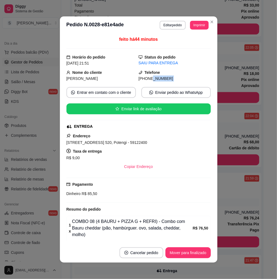
drag, startPoint x: 143, startPoint y: 78, endPoint x: 169, endPoint y: 83, distance: 26.4
click at [171, 85] on div "feito há 44 minutos Horário do pedido [DATE] 21:51 Status do pedido SAIU PARA E…" at bounding box center [138, 138] width 144 height 205
copy div "9137-0132 Entrar em contato com o cliente Enviar pedido ao WhatsApp Enviar link…"
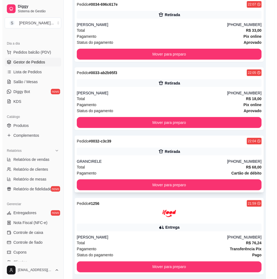
scroll to position [388, 0]
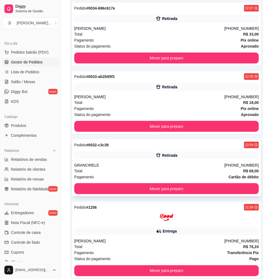
click at [191, 158] on div "Retirada" at bounding box center [166, 156] width 185 height 8
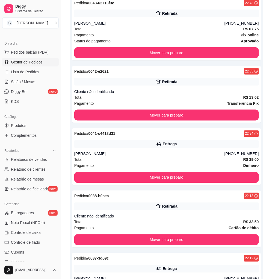
scroll to position [0, 0]
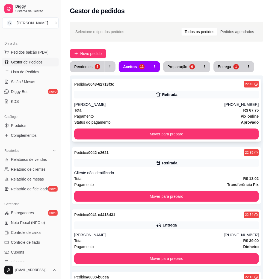
click at [155, 108] on div "Total R$ 67,75" at bounding box center [166, 110] width 185 height 6
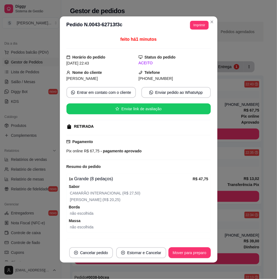
drag, startPoint x: 157, startPoint y: 81, endPoint x: 167, endPoint y: 78, distance: 10.0
click at [165, 80] on div "[PHONE_NUMBER]" at bounding box center [175, 78] width 72 height 6
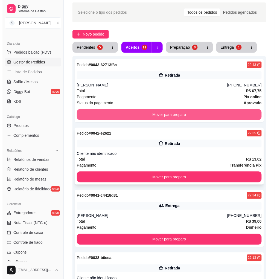
scroll to position [30, 0]
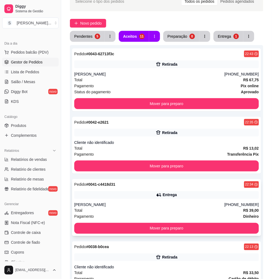
click at [161, 207] on div "[PERSON_NAME]" at bounding box center [149, 204] width 150 height 5
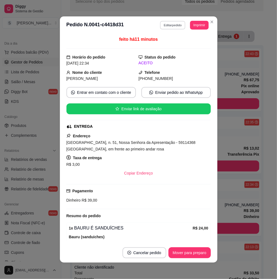
click at [172, 22] on button "Editar pedido" at bounding box center [172, 25] width 25 height 8
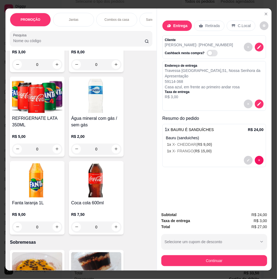
scroll to position [2006, 0]
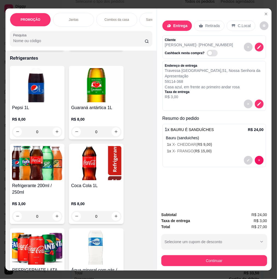
click at [40, 111] on div "R$ 8,00 0" at bounding box center [37, 124] width 50 height 26
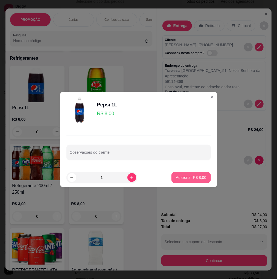
click at [196, 176] on p "Adicionar R$ 8,00" at bounding box center [191, 177] width 30 height 5
type input "1"
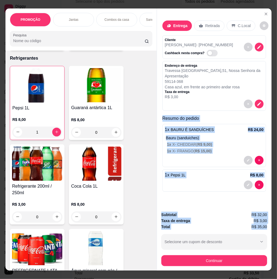
drag, startPoint x: 163, startPoint y: 114, endPoint x: 265, endPoint y: 226, distance: 151.2
click at [265, 226] on div "Entrega Retirada C.Local Cliente [PERSON_NAME] - [PHONE_NUMBER] Cashback nesta …" at bounding box center [214, 139] width 115 height 262
click at [162, 115] on p "Resumo do pedido" at bounding box center [214, 118] width 104 height 7
drag, startPoint x: 159, startPoint y: 110, endPoint x: 265, endPoint y: 225, distance: 156.4
click at [265, 225] on div "Entrega Retirada C.Local Cliente [PERSON_NAME] - [PHONE_NUMBER] Cashback nesta …" at bounding box center [214, 139] width 115 height 262
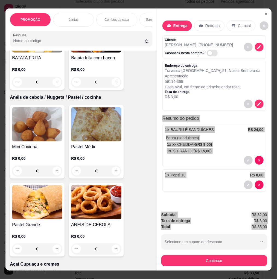
scroll to position [1412, 0]
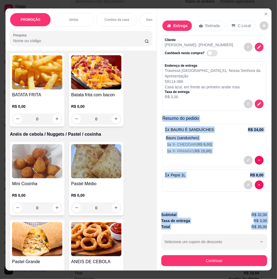
click at [29, 173] on img at bounding box center [37, 161] width 50 height 34
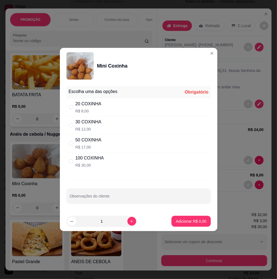
drag, startPoint x: 121, startPoint y: 108, endPoint x: 140, endPoint y: 126, distance: 25.5
click at [121, 108] on div "20 COXINHA R$ 8,00" at bounding box center [138, 107] width 144 height 18
radio input "true"
click at [194, 222] on p "Adicionar R$ 8,00" at bounding box center [191, 221] width 30 height 5
type input "1"
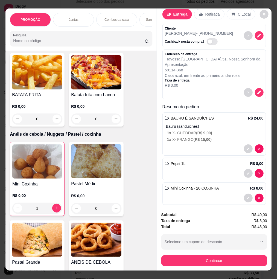
scroll to position [17, 0]
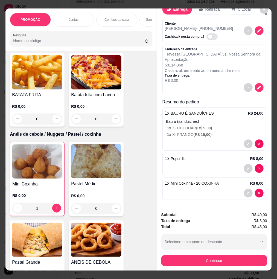
click at [236, 260] on button "Continuar" at bounding box center [214, 260] width 106 height 11
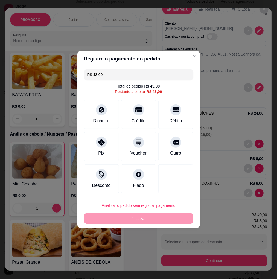
drag, startPoint x: 171, startPoint y: 108, endPoint x: 177, endPoint y: 185, distance: 77.4
click at [173, 109] on icon at bounding box center [176, 110] width 7 height 7
type input "R$ 0,00"
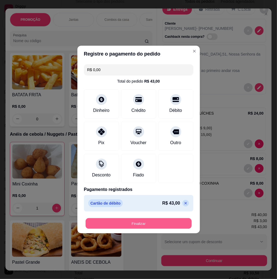
click at [159, 223] on button "Finalizar" at bounding box center [139, 223] width 106 height 11
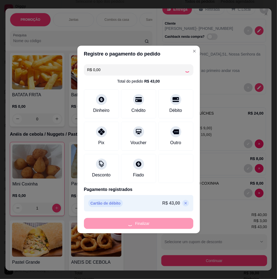
type input "0"
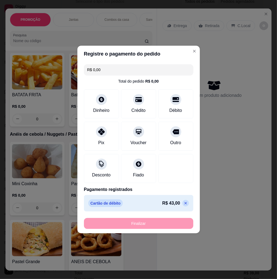
type input "-R$ 43,00"
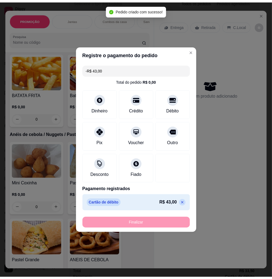
scroll to position [0, 0]
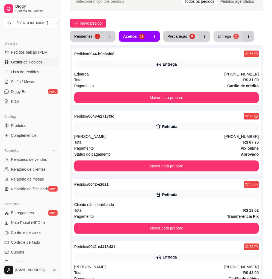
click at [234, 34] on div "1" at bounding box center [236, 36] width 5 height 5
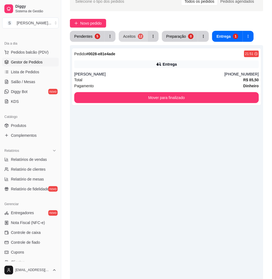
click at [139, 34] on div "12" at bounding box center [140, 36] width 5 height 5
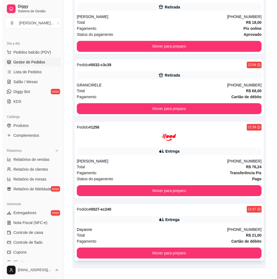
scroll to position [610, 0]
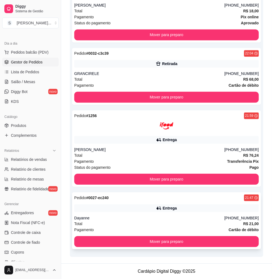
click at [179, 215] on div "Pedido # 0027-ec240 21:47 Entrega Dayanne [PHONE_NUMBER] Total R$ 21,00 Pagamen…" at bounding box center [166, 221] width 189 height 57
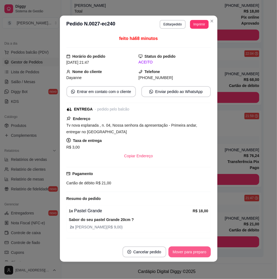
scroll to position [1, 0]
click at [185, 248] on button "Mover para preparo" at bounding box center [189, 251] width 42 height 11
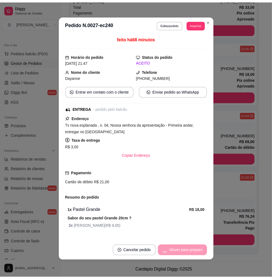
scroll to position [548, 0]
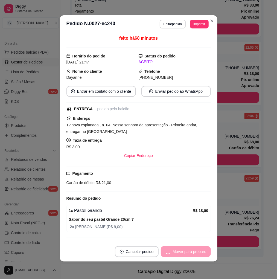
click at [187, 252] on div "Mover para preparo" at bounding box center [186, 251] width 50 height 11
click at [190, 251] on button "Mover para entrega" at bounding box center [189, 251] width 42 height 11
click at [187, 249] on button "Mover para finalizado" at bounding box center [188, 251] width 44 height 11
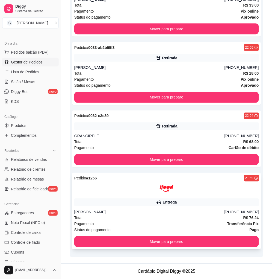
click at [197, 211] on div "[PERSON_NAME]" at bounding box center [149, 212] width 150 height 5
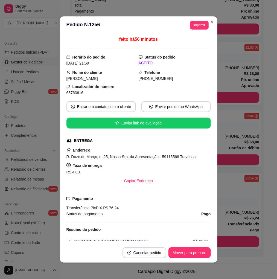
click at [204, 259] on footer "Cancelar pedido Mover para preparo" at bounding box center [139, 253] width 158 height 20
click at [199, 252] on button "Mover para preparo" at bounding box center [189, 252] width 42 height 11
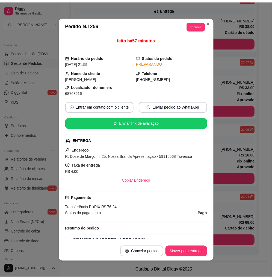
scroll to position [466, 0]
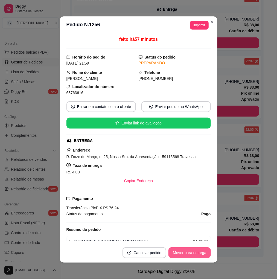
click at [203, 255] on button "Mover para entrega" at bounding box center [189, 252] width 42 height 11
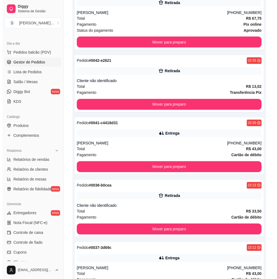
scroll to position [10, 0]
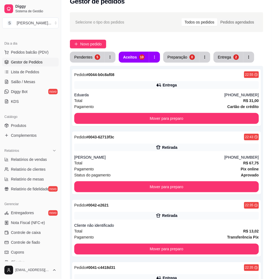
click at [226, 54] on button "Entrega 2" at bounding box center [229, 57] width 30 height 11
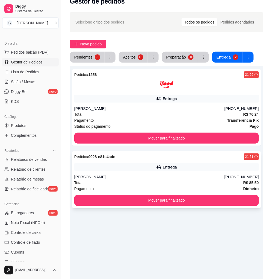
click at [185, 176] on div "[PERSON_NAME]" at bounding box center [149, 176] width 150 height 5
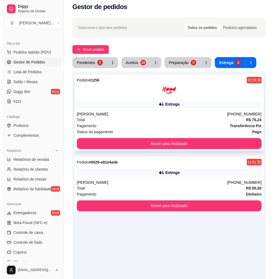
scroll to position [0, 0]
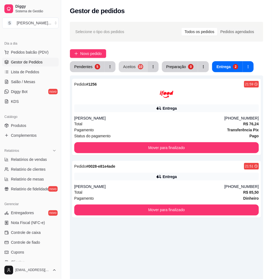
click at [125, 72] on button "Aceitos 10" at bounding box center [133, 66] width 29 height 11
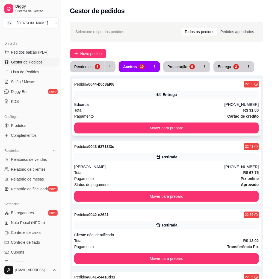
click at [122, 102] on div "Eduarda" at bounding box center [149, 104] width 150 height 5
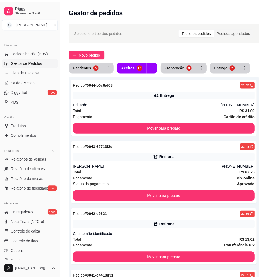
scroll to position [31, 0]
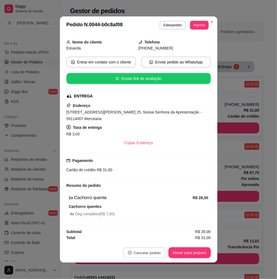
click at [140, 250] on button "Cancelar pedido" at bounding box center [144, 253] width 42 height 11
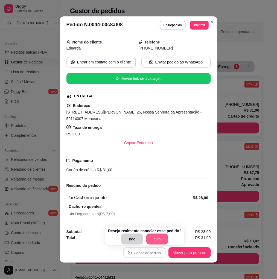
click at [149, 236] on button "Sim" at bounding box center [157, 239] width 22 height 11
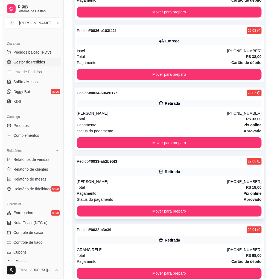
scroll to position [403, 0]
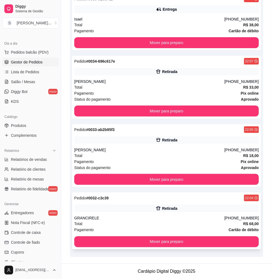
click at [202, 209] on div "Retirada" at bounding box center [166, 209] width 185 height 8
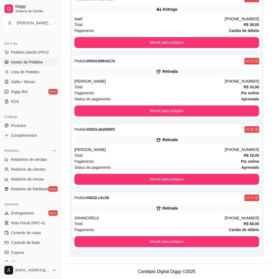
scroll to position [50, 0]
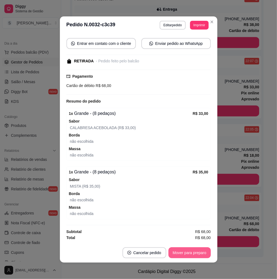
click at [198, 251] on button "Mover para preparo" at bounding box center [189, 252] width 42 height 11
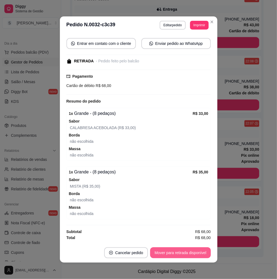
click at [200, 252] on button "Mover para retirada disponível" at bounding box center [180, 252] width 60 height 11
click at [201, 253] on button "Mover para finalizado" at bounding box center [187, 252] width 45 height 11
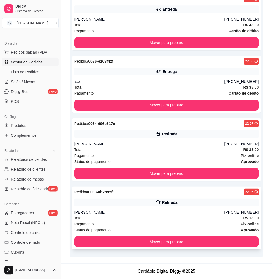
click at [217, 208] on div "Pedido # 0033-ab2b95f3 22:05 Retirada [PERSON_NAME] [PHONE_NUMBER] Total R$ 18,…" at bounding box center [166, 218] width 189 height 63
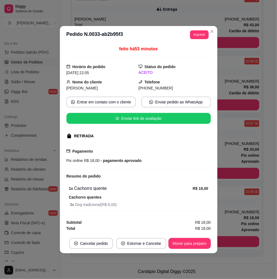
click at [194, 237] on footer "Cancelar pedido Estornar e Cancelar Mover para preparo" at bounding box center [139, 244] width 158 height 20
click at [196, 242] on button "Mover para preparo" at bounding box center [189, 243] width 41 height 11
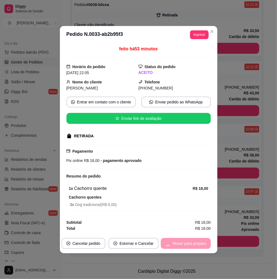
scroll to position [272, 0]
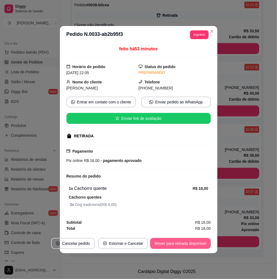
click at [203, 243] on button "Mover para retirada disponível" at bounding box center [180, 243] width 60 height 11
click at [202, 243] on button "Mover para finalizado" at bounding box center [187, 243] width 45 height 11
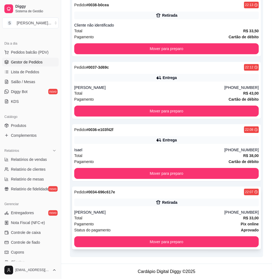
click at [231, 218] on div "Total R$ 33,00" at bounding box center [166, 218] width 185 height 6
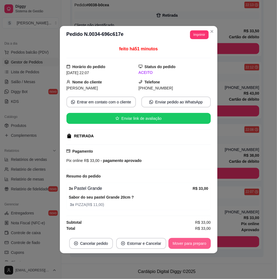
click at [194, 241] on button "Mover para preparo" at bounding box center [189, 243] width 42 height 11
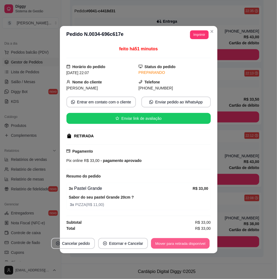
click at [197, 243] on button "Mover para retirada disponível" at bounding box center [180, 243] width 59 height 11
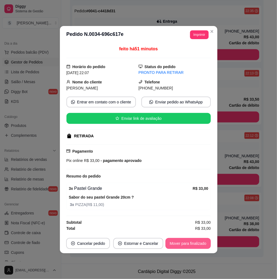
click at [201, 244] on button "Mover para finalizado" at bounding box center [187, 243] width 45 height 11
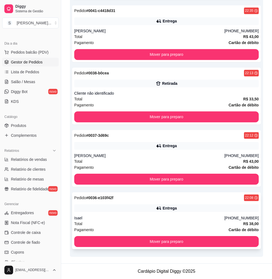
click at [215, 216] on div "Isael" at bounding box center [149, 218] width 150 height 5
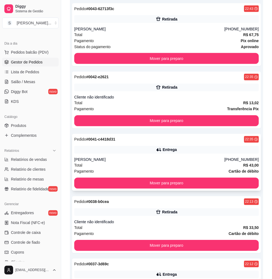
scroll to position [143, 0]
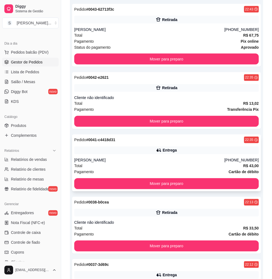
click at [175, 159] on div "[PERSON_NAME]" at bounding box center [149, 160] width 150 height 5
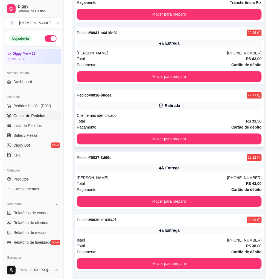
scroll to position [272, 0]
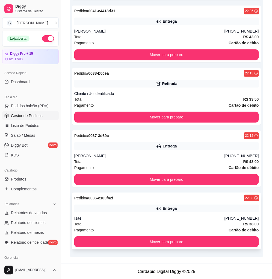
click at [163, 224] on div "Total R$ 38,00" at bounding box center [166, 224] width 185 height 6
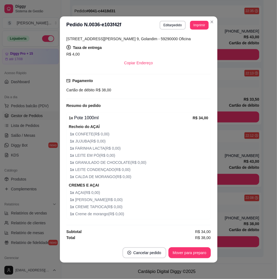
scroll to position [1, 0]
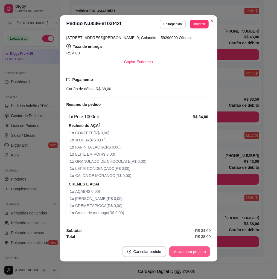
click at [180, 253] on button "Mover para preparo" at bounding box center [189, 251] width 41 height 11
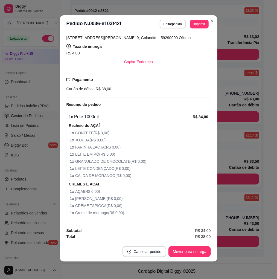
scroll to position [210, 0]
click at [181, 253] on button "Mover para entrega" at bounding box center [189, 251] width 41 height 11
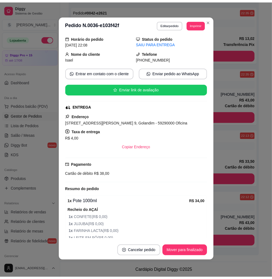
scroll to position [0, 0]
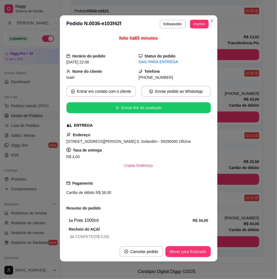
drag, startPoint x: 144, startPoint y: 78, endPoint x: 168, endPoint y: 78, distance: 23.8
click at [168, 78] on div "[PHONE_NUMBER]" at bounding box center [175, 77] width 72 height 6
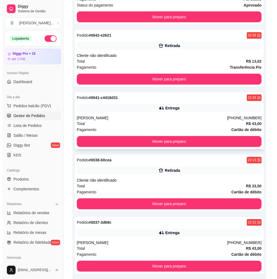
scroll to position [210, 0]
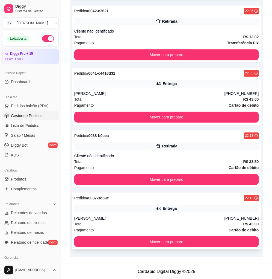
click at [180, 210] on div "Entrega" at bounding box center [166, 209] width 185 height 8
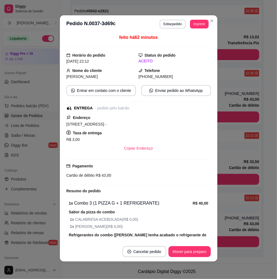
scroll to position [0, 0]
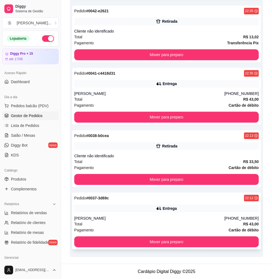
click at [190, 216] on div "[PERSON_NAME]" at bounding box center [149, 218] width 150 height 5
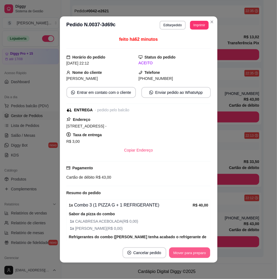
click at [201, 252] on button "Mover para preparo" at bounding box center [189, 253] width 41 height 11
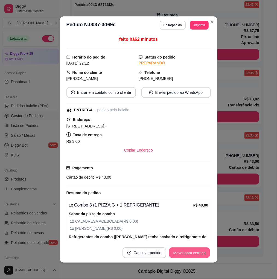
click at [200, 253] on button "Mover para entrega" at bounding box center [189, 253] width 41 height 11
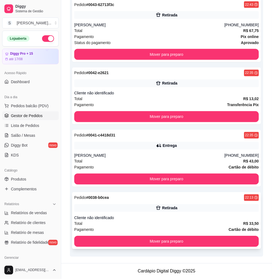
click at [187, 207] on div "Retirada" at bounding box center [166, 208] width 185 height 8
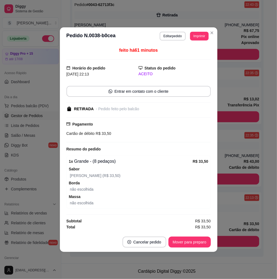
click at [193, 248] on footer "Cancelar pedido Mover para preparo" at bounding box center [139, 242] width 158 height 20
click at [196, 242] on button "Mover para preparo" at bounding box center [189, 242] width 41 height 11
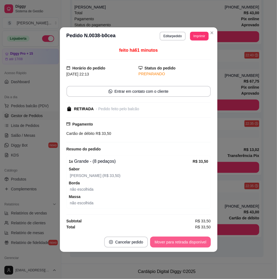
click at [194, 239] on button "Mover para retirada disponível" at bounding box center [180, 242] width 60 height 11
click at [197, 238] on button "Mover para finalizado" at bounding box center [188, 242] width 44 height 11
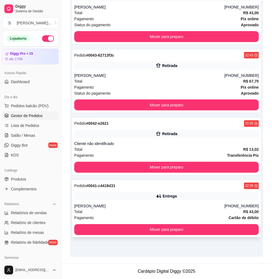
click at [203, 208] on div "[PERSON_NAME]" at bounding box center [149, 206] width 150 height 5
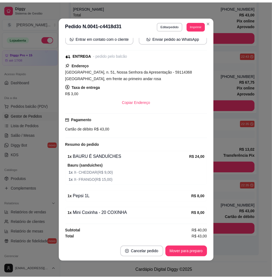
scroll to position [1, 0]
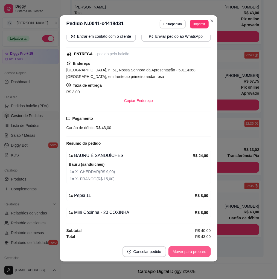
click at [188, 252] on button "Mover para preparo" at bounding box center [189, 251] width 42 height 11
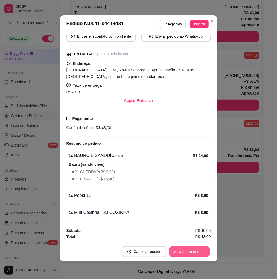
click at [196, 252] on button "Mover para entrega" at bounding box center [189, 251] width 41 height 11
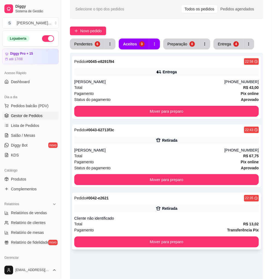
scroll to position [0, 0]
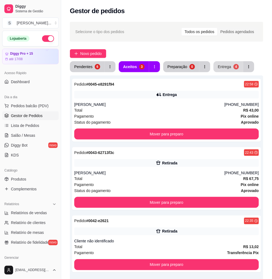
click at [229, 66] on button "Entrega 4" at bounding box center [229, 66] width 30 height 11
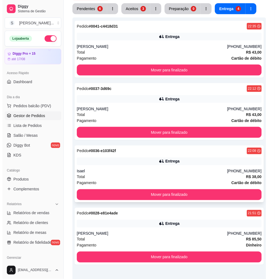
scroll to position [61, 0]
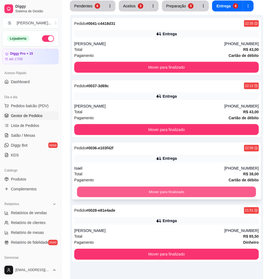
click at [180, 191] on button "Mover para finalizado" at bounding box center [166, 192] width 179 height 11
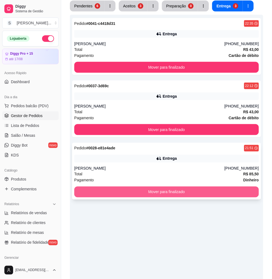
click at [185, 192] on button "Mover para finalizado" at bounding box center [166, 192] width 185 height 11
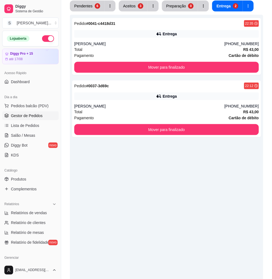
click at [229, 214] on div "Pedido # 0041-c4418d31 22:35 Entrega Débora [PERSON_NAME] [PHONE_NUMBER] Total …" at bounding box center [167, 154] width 194 height 279
click at [139, 99] on div "Entrega" at bounding box center [166, 96] width 185 height 8
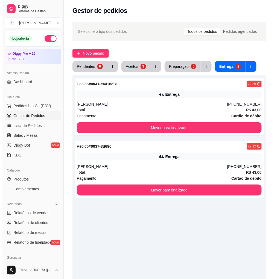
scroll to position [0, 0]
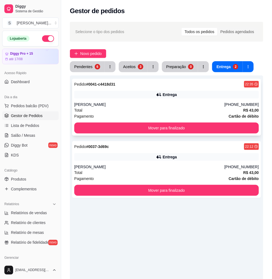
click at [185, 109] on div "Total R$ 43,00" at bounding box center [166, 110] width 185 height 6
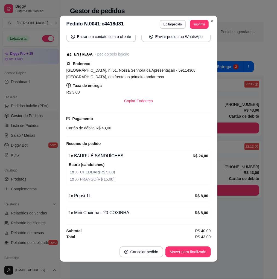
scroll to position [1, 0]
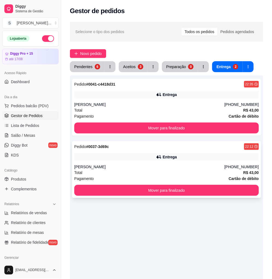
click at [189, 166] on div "[PERSON_NAME]" at bounding box center [149, 166] width 150 height 5
click at [135, 65] on button "Aceitos 3" at bounding box center [134, 67] width 28 height 11
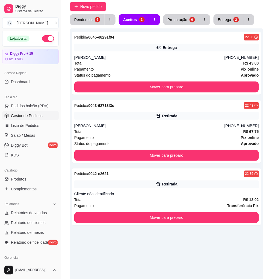
scroll to position [97, 0]
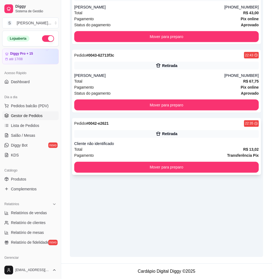
click at [152, 147] on div "Total R$ 13,02" at bounding box center [166, 150] width 185 height 6
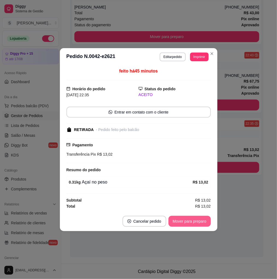
click at [196, 220] on button "Mover para preparo" at bounding box center [189, 221] width 42 height 11
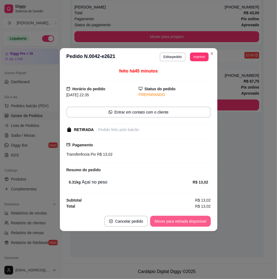
click at [198, 219] on button "Mover para retirada disponível" at bounding box center [180, 221] width 60 height 11
click at [200, 218] on button "Mover para finalizado" at bounding box center [187, 221] width 45 height 11
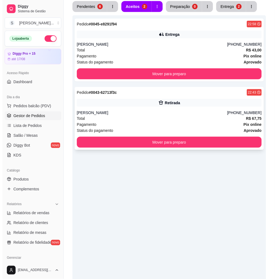
scroll to position [0, 0]
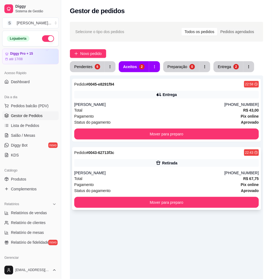
click at [188, 179] on div "Total R$ 67,75" at bounding box center [166, 179] width 185 height 6
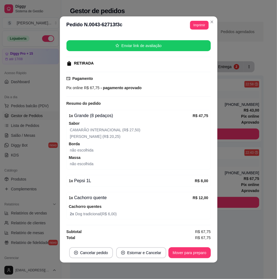
scroll to position [1, 0]
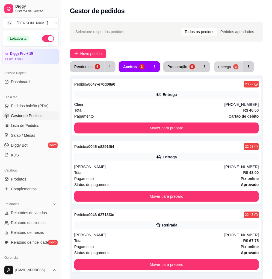
click at [220, 69] on button "Entrega 2" at bounding box center [228, 67] width 29 height 11
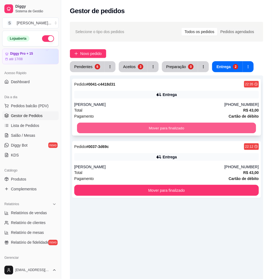
click at [229, 130] on button "Mover para finalizado" at bounding box center [166, 128] width 179 height 11
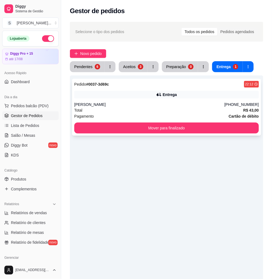
click at [186, 103] on div "[PERSON_NAME]" at bounding box center [149, 104] width 150 height 5
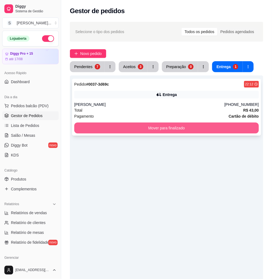
click at [196, 130] on button "Mover para finalizado" at bounding box center [166, 128] width 185 height 11
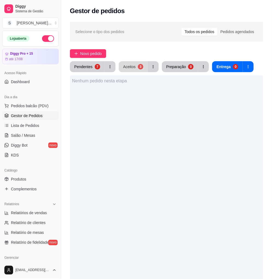
click at [145, 71] on button "Aceitos 3" at bounding box center [133, 66] width 29 height 11
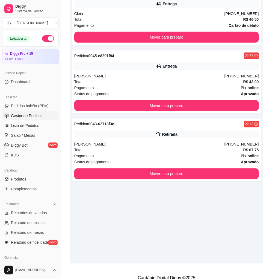
scroll to position [91, 0]
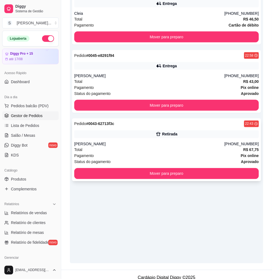
click at [155, 151] on div "Total R$ 67,75" at bounding box center [166, 150] width 185 height 6
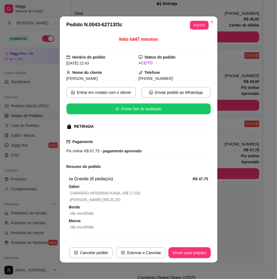
drag, startPoint x: 144, startPoint y: 80, endPoint x: 174, endPoint y: 81, distance: 30.1
click at [174, 81] on div "[PHONE_NUMBER]" at bounding box center [175, 78] width 72 height 6
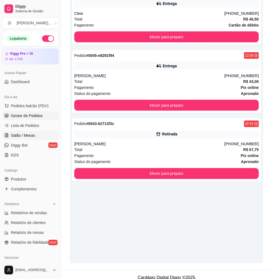
click at [13, 135] on span "Salão / Mesas" at bounding box center [23, 135] width 24 height 5
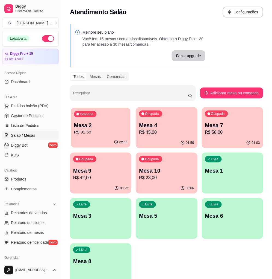
click at [117, 139] on div "02:08" at bounding box center [101, 142] width 60 height 10
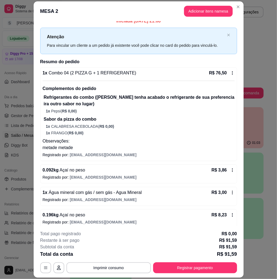
scroll to position [10, 0]
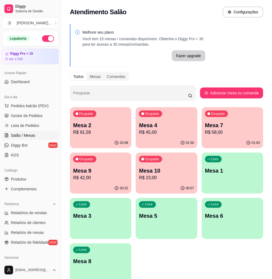
click at [237, 118] on div "Ocupada Mesa 7 R$ 58,00" at bounding box center [233, 122] width 62 height 30
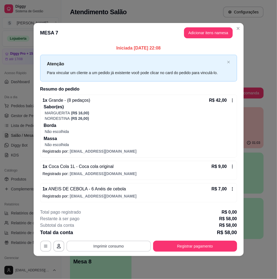
click at [111, 246] on button "Imprimir consumo" at bounding box center [108, 246] width 85 height 11
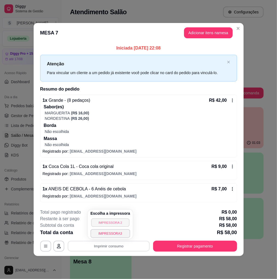
click at [107, 223] on button "IMPRESSORA 2" at bounding box center [110, 222] width 38 height 8
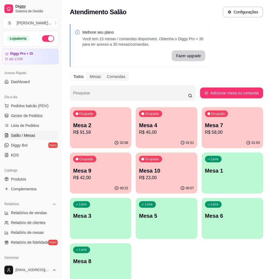
click at [98, 122] on p "Mesa 2" at bounding box center [100, 125] width 55 height 8
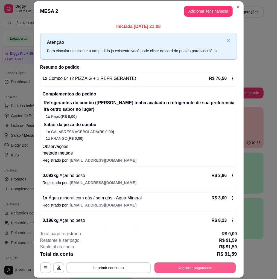
click at [173, 267] on button "Registrar pagamento" at bounding box center [195, 268] width 82 height 11
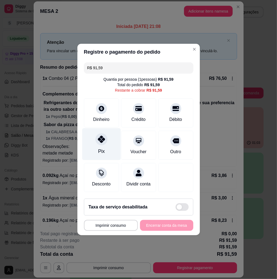
click at [102, 144] on div "Pix" at bounding box center [101, 144] width 39 height 32
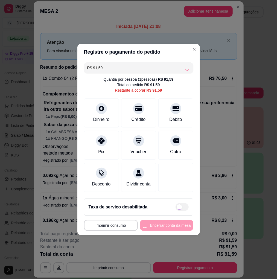
type input "R$ 0,00"
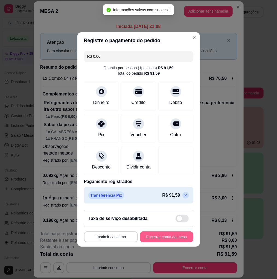
click at [167, 237] on button "Encerrar conta da mesa" at bounding box center [166, 236] width 53 height 11
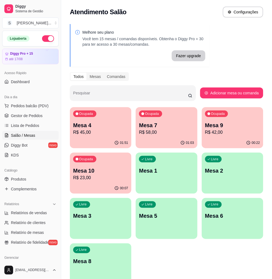
click at [89, 135] on p "R$ 45,00" at bounding box center [100, 132] width 55 height 7
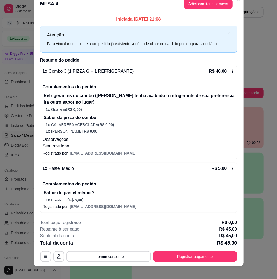
scroll to position [14, 0]
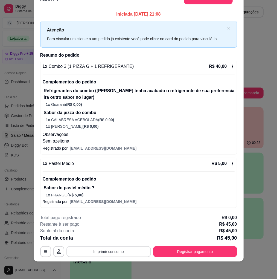
click at [117, 252] on button "Imprimir consumo" at bounding box center [108, 251] width 85 height 11
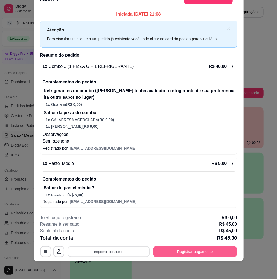
click at [173, 250] on button "Registrar pagamento" at bounding box center [195, 251] width 84 height 11
click at [170, 253] on button "Registrar pagamento" at bounding box center [195, 251] width 82 height 11
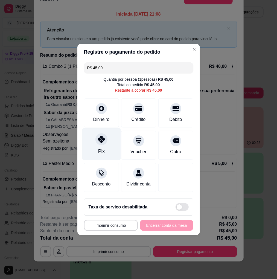
click at [100, 136] on icon at bounding box center [101, 139] width 7 height 7
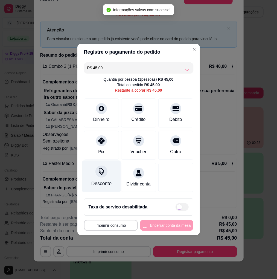
type input "R$ 0,00"
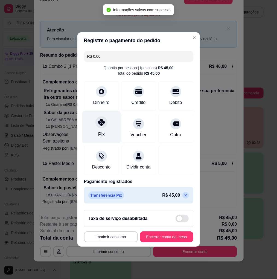
click at [105, 125] on div "Pix" at bounding box center [101, 127] width 39 height 32
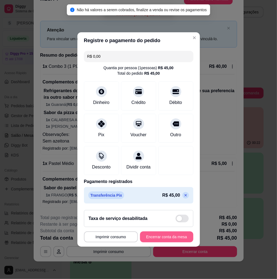
click at [170, 242] on button "Encerrar conta da mesa" at bounding box center [166, 236] width 53 height 11
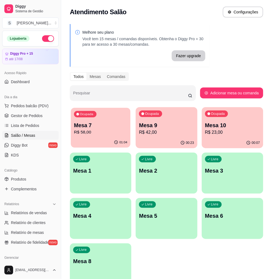
click at [83, 135] on p "R$ 58,00" at bounding box center [100, 132] width 53 height 6
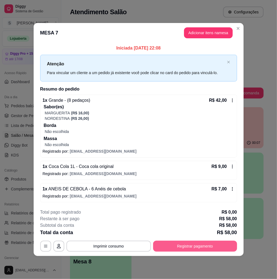
click at [207, 247] on button "Registrar pagamento" at bounding box center [195, 246] width 84 height 11
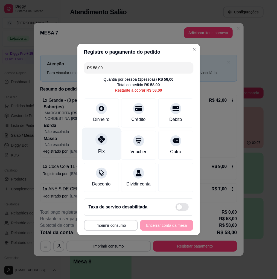
click at [100, 148] on div "Pix" at bounding box center [101, 151] width 7 height 7
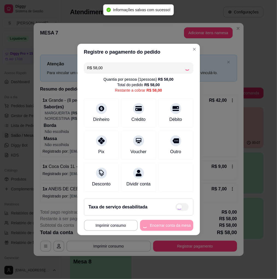
type input "R$ 0,00"
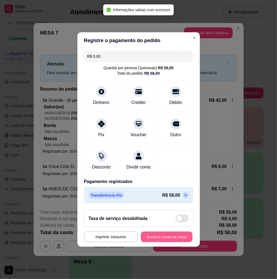
click at [168, 237] on button "Encerrar conta da mesa" at bounding box center [167, 237] width 52 height 11
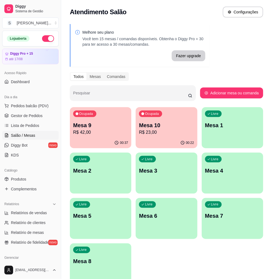
click at [196, 127] on div "Ocupada Mesa 10 R$ 23,00" at bounding box center [167, 122] width 62 height 30
click at [115, 120] on div "Ocupada Mesa 9 R$ 42,00" at bounding box center [101, 122] width 62 height 30
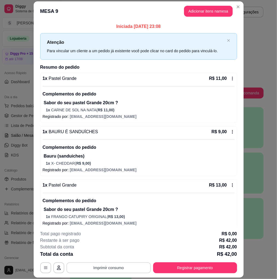
click at [129, 265] on button "Imprimir consumo" at bounding box center [108, 267] width 85 height 11
click at [114, 243] on button "IMPRESSORA 2" at bounding box center [108, 244] width 38 height 8
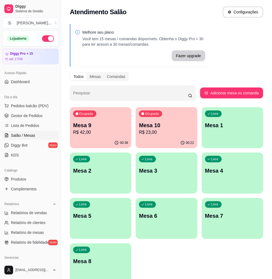
click at [100, 137] on div "Ocupada Mesa 9 R$ 42,00" at bounding box center [101, 122] width 62 height 30
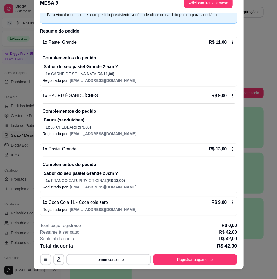
scroll to position [16, 0]
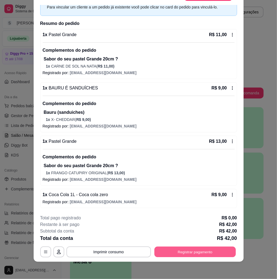
click at [184, 250] on button "Registrar pagamento" at bounding box center [195, 252] width 82 height 11
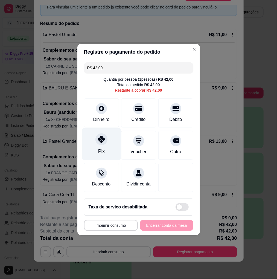
click at [103, 148] on div "Pix" at bounding box center [101, 151] width 7 height 7
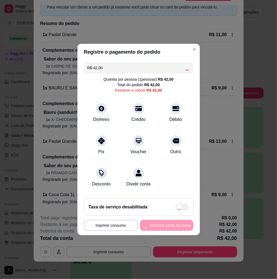
type input "R$ 0,00"
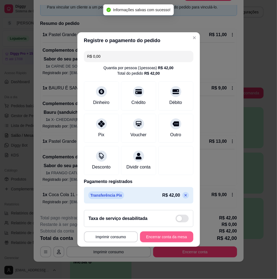
click at [175, 241] on button "Encerrar conta da mesa" at bounding box center [166, 236] width 53 height 11
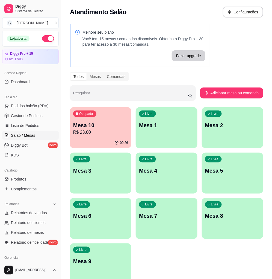
click at [101, 116] on div "Ocupada Mesa 10 R$ 23,00" at bounding box center [101, 122] width 62 height 30
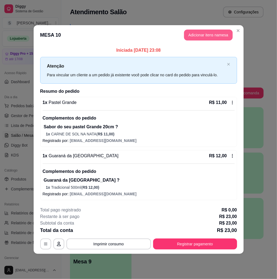
click at [212, 39] on button "Adicionar itens na mesa" at bounding box center [208, 35] width 49 height 11
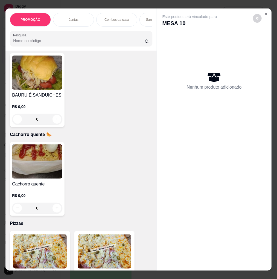
scroll to position [1046, 0]
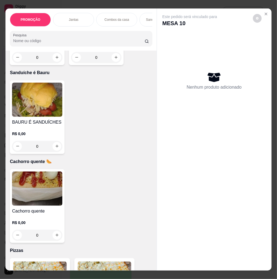
click at [45, 117] on img at bounding box center [37, 100] width 50 height 34
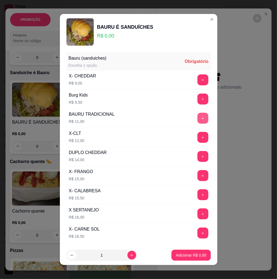
click at [197, 118] on button "+" at bounding box center [202, 118] width 11 height 11
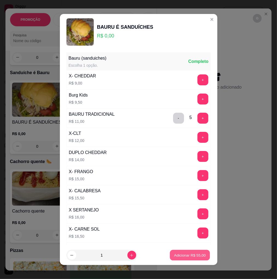
click at [186, 254] on p "Adicionar R$ 55,00" at bounding box center [190, 254] width 32 height 5
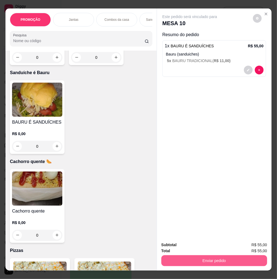
click at [216, 258] on button "Enviar pedido" at bounding box center [214, 260] width 106 height 11
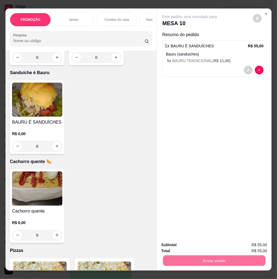
click at [201, 240] on button "Não registrar e enviar pedido" at bounding box center [196, 245] width 57 height 10
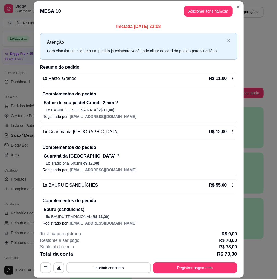
click at [126, 269] on button "Imprimir consumo" at bounding box center [108, 267] width 85 height 11
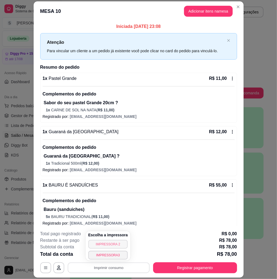
click at [115, 243] on button "IMPRESSORA 2" at bounding box center [108, 244] width 40 height 9
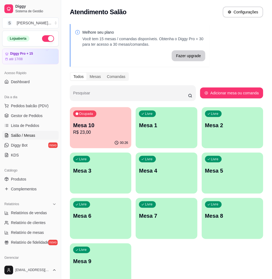
click at [88, 139] on div "00:26" at bounding box center [101, 143] width 62 height 11
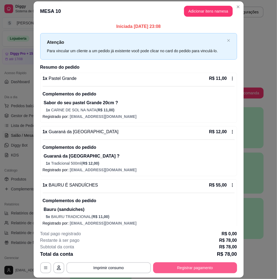
click at [185, 266] on button "Registrar pagamento" at bounding box center [195, 267] width 84 height 11
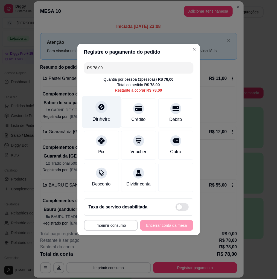
click at [104, 116] on div "Dinheiro" at bounding box center [101, 118] width 18 height 7
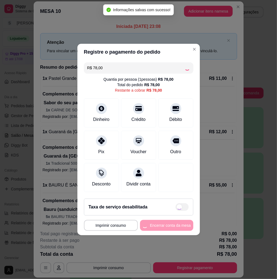
type input "R$ 0,00"
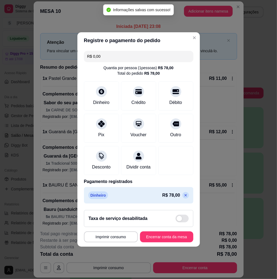
click at [160, 242] on button "Encerrar conta da mesa" at bounding box center [166, 236] width 53 height 11
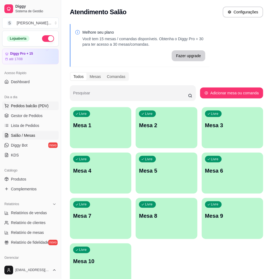
click at [27, 106] on span "Pedidos balcão (PDV)" at bounding box center [30, 105] width 38 height 5
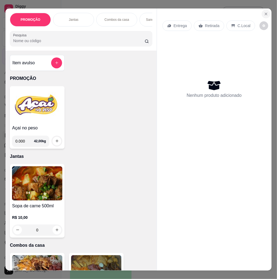
click at [262, 13] on button "Close" at bounding box center [266, 14] width 9 height 9
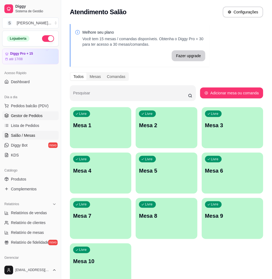
click at [27, 118] on span "Gestor de Pedidos" at bounding box center [27, 115] width 32 height 5
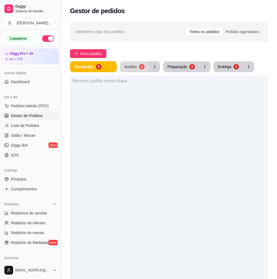
click at [141, 66] on div "3" at bounding box center [141, 66] width 5 height 5
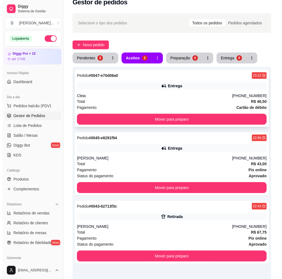
scroll to position [97, 0]
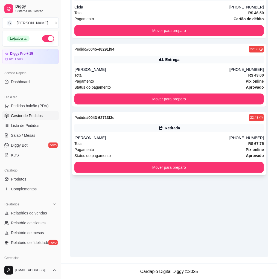
click at [141, 134] on div "Pedido # 0043-62713f3c 22:43 Retirada [PERSON_NAME] [PHONE_NUMBER] Total R$ 67,…" at bounding box center [169, 143] width 194 height 63
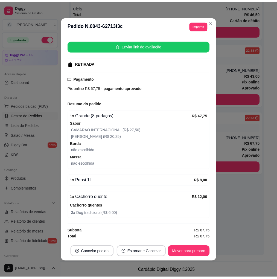
scroll to position [1, 0]
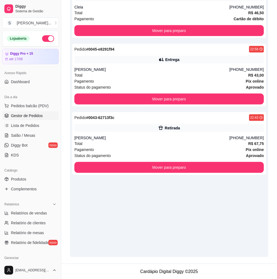
click at [204, 251] on div "Pedido # 0047-e70d08a0 23:22 Entrega Cleia [PHONE_NUMBER] Total R$ 46,50 Pagame…" at bounding box center [169, 117] width 198 height 279
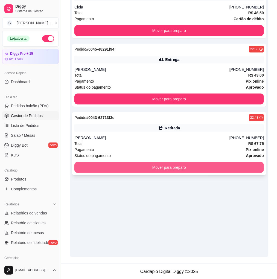
click at [160, 151] on div "Pagamento Pix online" at bounding box center [169, 150] width 190 height 6
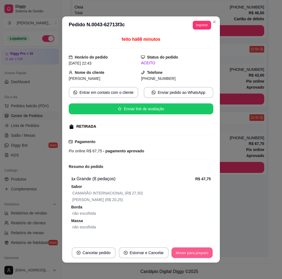
click at [190, 248] on button "Mover para preparo" at bounding box center [191, 253] width 41 height 11
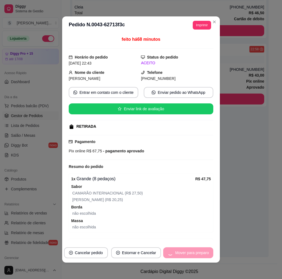
click at [191, 247] on div "Mover para preparo" at bounding box center [188, 252] width 50 height 11
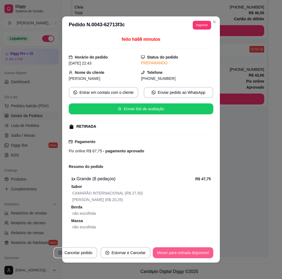
click at [193, 250] on button "Mover para retirada disponível" at bounding box center [183, 252] width 60 height 11
click at [193, 250] on button "Mover para finalizado" at bounding box center [190, 252] width 45 height 11
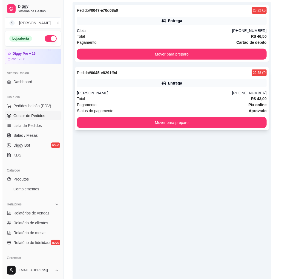
scroll to position [67, 0]
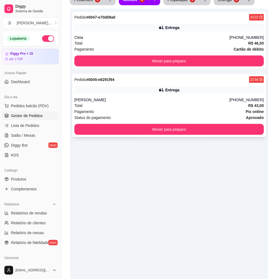
click at [134, 78] on div "Pedido # 0045-e8291f94 22:58" at bounding box center [169, 79] width 190 height 7
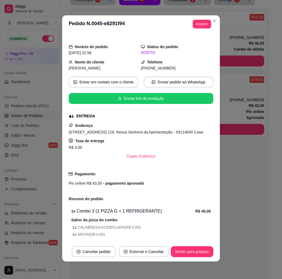
scroll to position [0, 0]
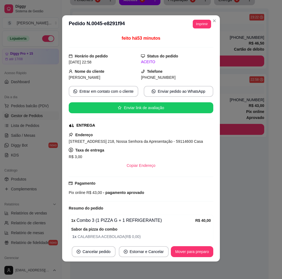
drag, startPoint x: 167, startPoint y: 78, endPoint x: 192, endPoint y: 78, distance: 25.2
click at [192, 78] on div "[PHONE_NUMBER]" at bounding box center [177, 77] width 72 height 6
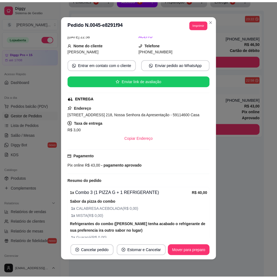
scroll to position [54, 0]
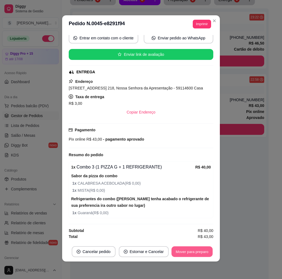
click at [193, 251] on button "Mover para preparo" at bounding box center [191, 251] width 41 height 11
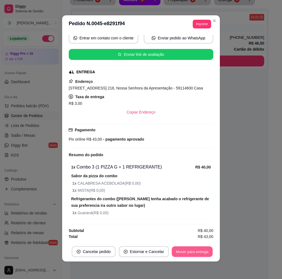
click at [193, 253] on button "Mover para entrega" at bounding box center [192, 251] width 41 height 11
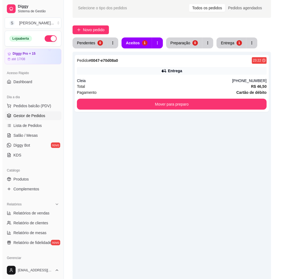
scroll to position [0, 0]
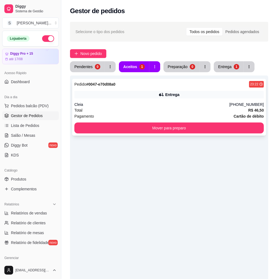
click at [152, 95] on div "Entrega" at bounding box center [169, 95] width 190 height 8
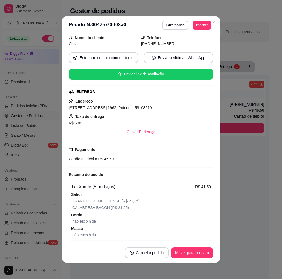
scroll to position [57, 0]
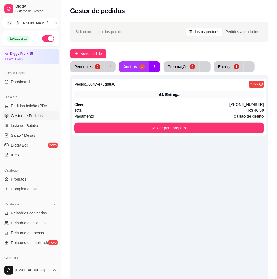
click at [131, 63] on button "Aceitos 1" at bounding box center [134, 66] width 30 height 11
click at [162, 103] on div "Cleia" at bounding box center [151, 104] width 155 height 5
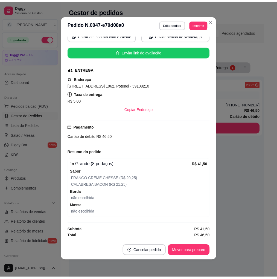
scroll to position [0, 0]
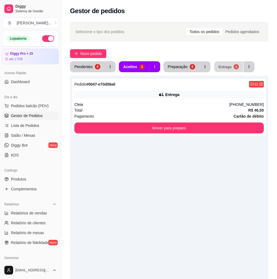
click at [232, 62] on button "Entrega 1" at bounding box center [228, 67] width 29 height 11
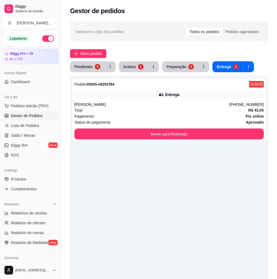
click at [215, 142] on div "Pedido # 0045-e8291f94 22:58 Entrega [PERSON_NAME] [PHONE_NUMBER] Total R$ 43,0…" at bounding box center [169, 214] width 198 height 279
click at [212, 139] on button "Mover para finalizado" at bounding box center [169, 134] width 190 height 11
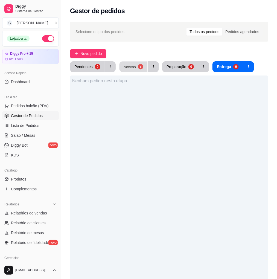
click at [123, 70] on button "Aceitos 1" at bounding box center [134, 67] width 28 height 11
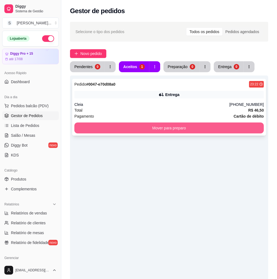
click at [152, 123] on button "Mover para preparo" at bounding box center [169, 128] width 190 height 11
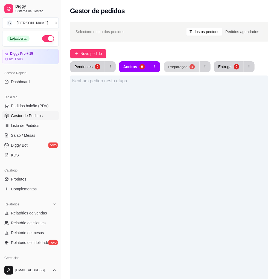
click at [166, 68] on button "Preparação 1" at bounding box center [181, 67] width 35 height 11
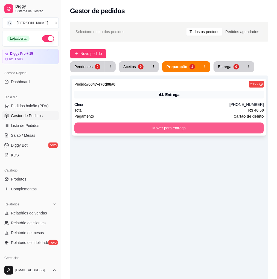
click at [176, 123] on button "Mover para entrega" at bounding box center [169, 128] width 190 height 11
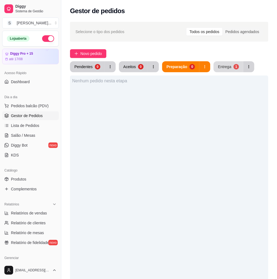
click at [228, 61] on div "Entrega 1" at bounding box center [234, 66] width 41 height 11
click at [224, 59] on div "Selecione o tipo dos pedidos Todos os pedidos Pedidos agendados Novo pedido Pen…" at bounding box center [169, 190] width 216 height 342
click at [225, 65] on div "Entrega" at bounding box center [224, 66] width 13 height 5
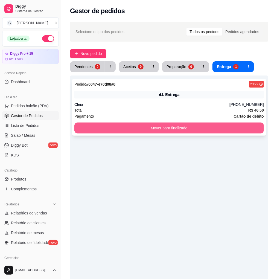
click at [185, 133] on button "Mover para finalizado" at bounding box center [169, 128] width 190 height 11
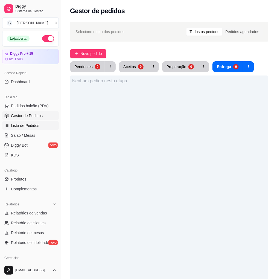
click at [19, 126] on span "Lista de Pedidos" at bounding box center [25, 125] width 28 height 5
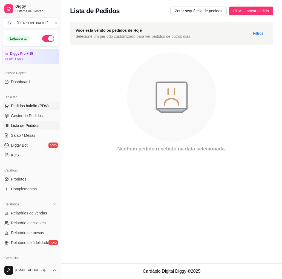
click at [21, 107] on span "Pedidos balcão (PDV)" at bounding box center [30, 105] width 38 height 5
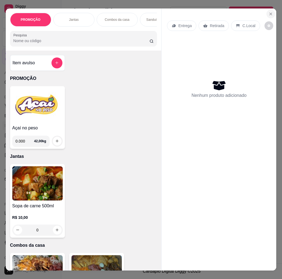
click at [268, 12] on icon "Close" at bounding box center [270, 14] width 4 height 4
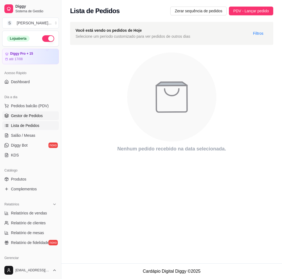
click at [20, 112] on link "Gestor de Pedidos" at bounding box center [30, 115] width 57 height 9
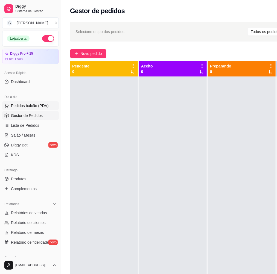
click at [26, 105] on span "Pedidos balcão (PDV)" at bounding box center [30, 105] width 38 height 5
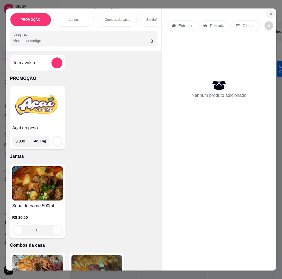
click at [268, 13] on icon "Close" at bounding box center [270, 14] width 4 height 4
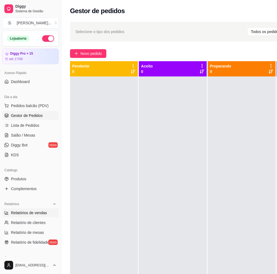
click at [29, 216] on link "Relatórios de vendas" at bounding box center [30, 213] width 57 height 9
select select "ALL"
select select "0"
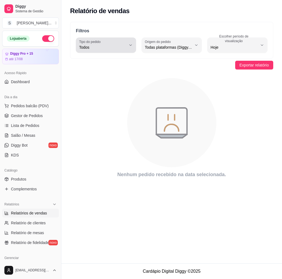
click at [115, 48] on span "Todos" at bounding box center [102, 47] width 47 height 5
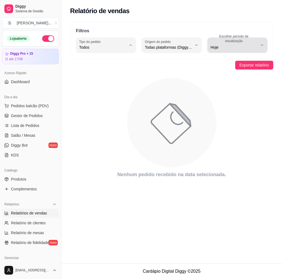
click at [225, 40] on label "Escolher período de visualização" at bounding box center [234, 38] width 48 height 9
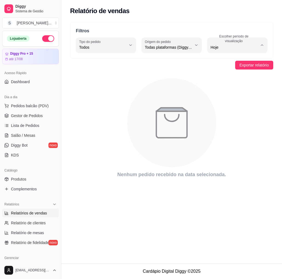
click at [220, 68] on span "Ontem" at bounding box center [235, 69] width 44 height 5
type input "1"
select select "1"
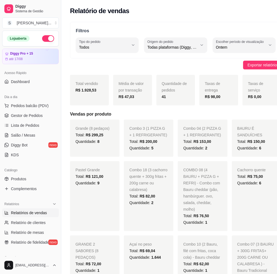
click at [126, 53] on div "Filtros ALL Tipo do pedido Todos Entrega Retirada Mesa Consumo local Tipo do pe…" at bounding box center [175, 40] width 211 height 37
click at [123, 48] on span "Todos" at bounding box center [104, 47] width 50 height 5
click at [93, 72] on span "Entrega" at bounding box center [103, 69] width 45 height 5
type input "DELIVERY"
select select "DELIVERY"
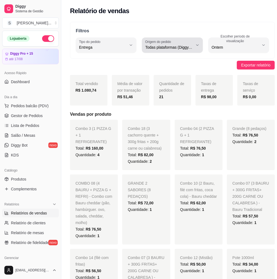
click at [178, 42] on div "Todas plataformas (Diggy, iFood)" at bounding box center [169, 45] width 48 height 11
click at [155, 71] on span "Diggy" at bounding box center [166, 69] width 43 height 5
type input "DIGGY"
select select "DIGGY"
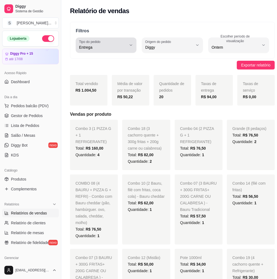
click at [128, 42] on button "Tipo do pedido Entrega" at bounding box center [106, 44] width 61 height 15
click at [109, 77] on span "Retirada" at bounding box center [102, 78] width 43 height 5
type input "PICKUP"
select select "PICKUP"
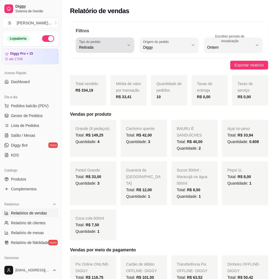
click at [127, 45] on icon "button" at bounding box center [129, 45] width 4 height 4
click at [91, 86] on span "Mesa" at bounding box center [102, 87] width 43 height 5
type input "IN_STORE"
select select "IN_STORE"
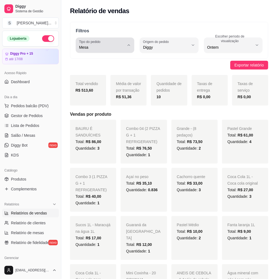
click at [127, 47] on icon "button" at bounding box center [129, 45] width 4 height 4
click at [111, 99] on span "Consumo local" at bounding box center [102, 96] width 43 height 5
type input "EAT_IN"
select select "EAT_IN"
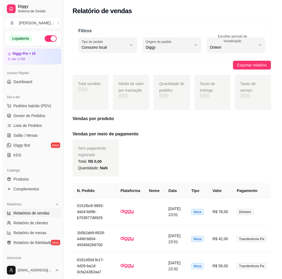
scroll to position [5, 0]
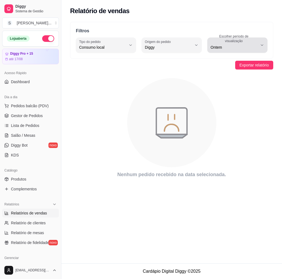
click at [225, 47] on span "Ontem" at bounding box center [233, 47] width 47 height 5
click at [230, 114] on span "Customizado" at bounding box center [235, 113] width 44 height 5
type input "-1"
select select "-1"
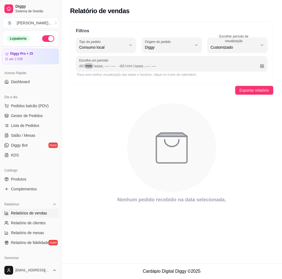
click at [86, 66] on div "mm" at bounding box center [88, 65] width 7 height 5
click at [81, 66] on div "dd" at bounding box center [81, 65] width 5 height 5
click at [83, 67] on div "dd" at bounding box center [81, 65] width 5 height 5
click at [261, 91] on span "Exportar relatório" at bounding box center [253, 90] width 29 height 6
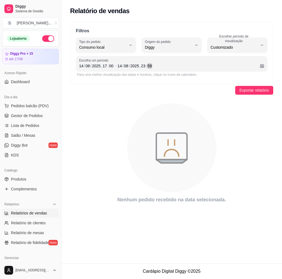
click at [199, 65] on div "[DATE] 23 : 59" at bounding box center [186, 66] width 138 height 7
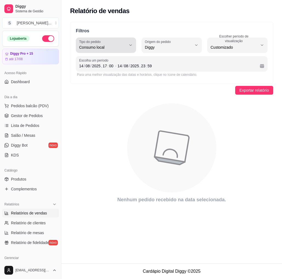
click at [126, 43] on div "Consumo local" at bounding box center [102, 45] width 47 height 11
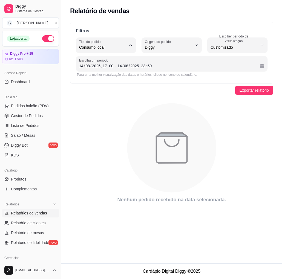
click at [97, 56] on li "Todos" at bounding box center [106, 60] width 54 height 8
type input "ALL"
select select "ALL"
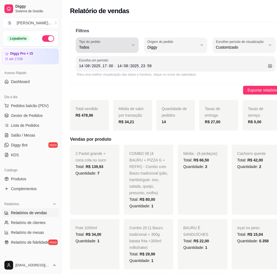
click at [122, 45] on span "Todos" at bounding box center [104, 47] width 50 height 5
click at [110, 70] on span "Entrega" at bounding box center [103, 69] width 44 height 5
type input "DELIVERY"
select select "DELIVERY"
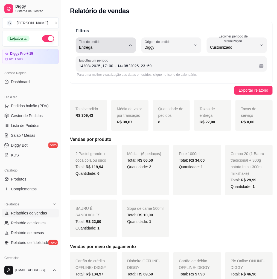
click at [129, 47] on button "Tipo do pedido Entrega" at bounding box center [106, 44] width 60 height 15
click at [112, 78] on span "Retirada" at bounding box center [102, 78] width 43 height 5
type input "PICKUP"
select select "PICKUP"
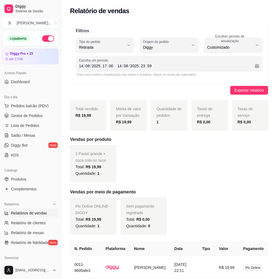
type input "IN_STORE"
select select "IN_STORE"
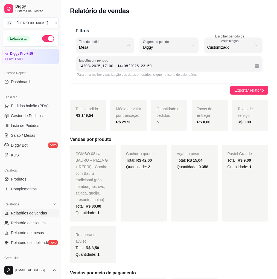
click at [107, 78] on span "Retirada" at bounding box center [102, 78] width 43 height 5
type input "PICKUP"
select select "PICKUP"
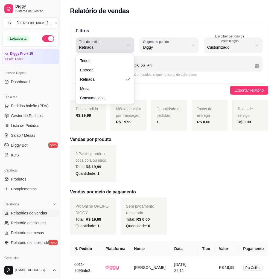
click at [120, 47] on span "Retirada" at bounding box center [101, 47] width 45 height 5
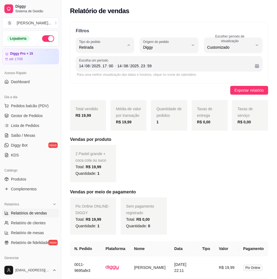
click at [104, 68] on span "Entrega" at bounding box center [102, 69] width 43 height 5
type input "DELIVERY"
select select "DELIVERY"
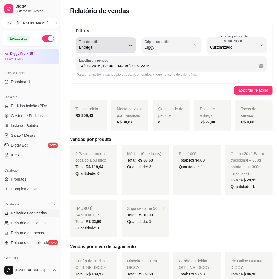
click at [116, 46] on span "Entrega" at bounding box center [102, 47] width 47 height 5
click at [108, 79] on span "Retirada" at bounding box center [102, 78] width 43 height 5
type input "PICKUP"
select select "PICKUP"
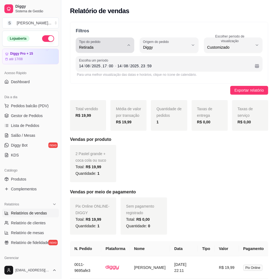
click at [126, 48] on button "Tipo do pedido Retirada" at bounding box center [105, 44] width 59 height 15
click at [99, 84] on ul "Todos Entrega Retirada Mesa Consumo local" at bounding box center [105, 78] width 52 height 44
type input "IN_STORE"
select select "IN_STORE"
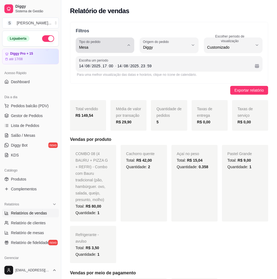
click at [119, 47] on span "Mesa" at bounding box center [101, 47] width 45 height 5
click at [114, 92] on li "Mesa" at bounding box center [105, 87] width 52 height 8
click at [115, 39] on button "Tipo do pedido Mesa" at bounding box center [105, 44] width 59 height 15
click at [113, 97] on span "Consumo local" at bounding box center [102, 96] width 43 height 5
type input "EAT_IN"
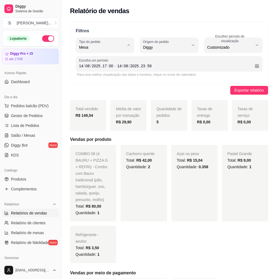
select select "EAT_IN"
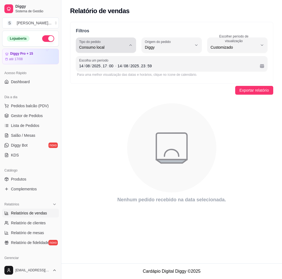
click at [126, 47] on button "Tipo do pedido Consumo local" at bounding box center [106, 44] width 60 height 15
click at [116, 91] on li "Mesa" at bounding box center [106, 87] width 54 height 8
type input "IN_STORE"
select select "IN_STORE"
